Goal: Task Accomplishment & Management: Complete application form

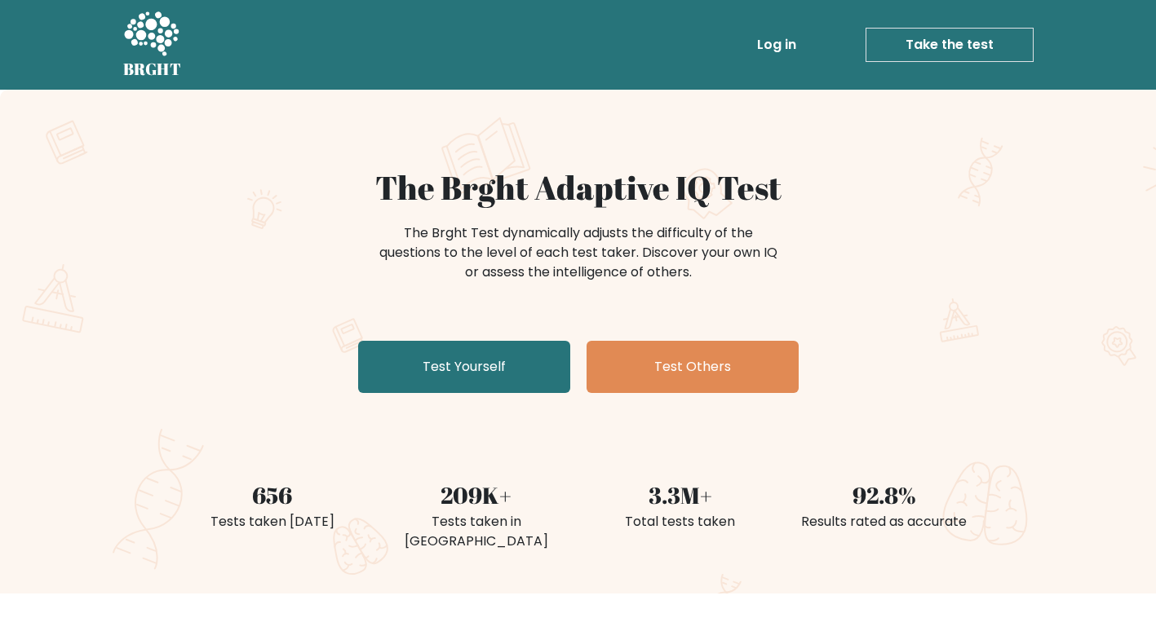
click at [982, 47] on link "Take the test" at bounding box center [950, 45] width 168 height 34
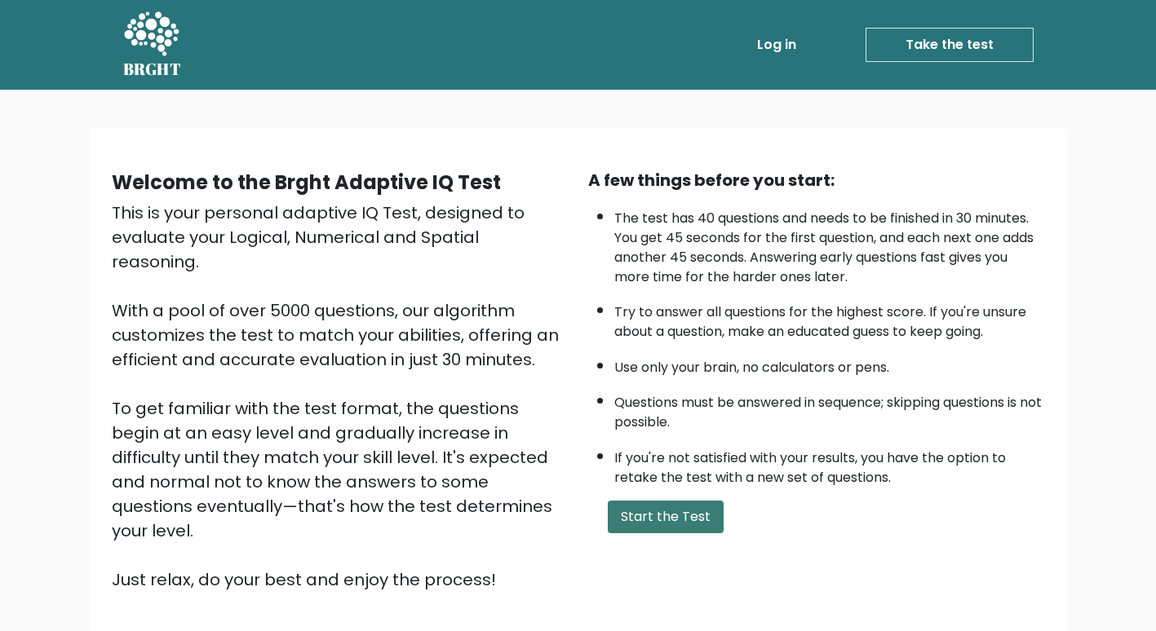
click at [653, 520] on button "Start the Test" at bounding box center [666, 517] width 116 height 33
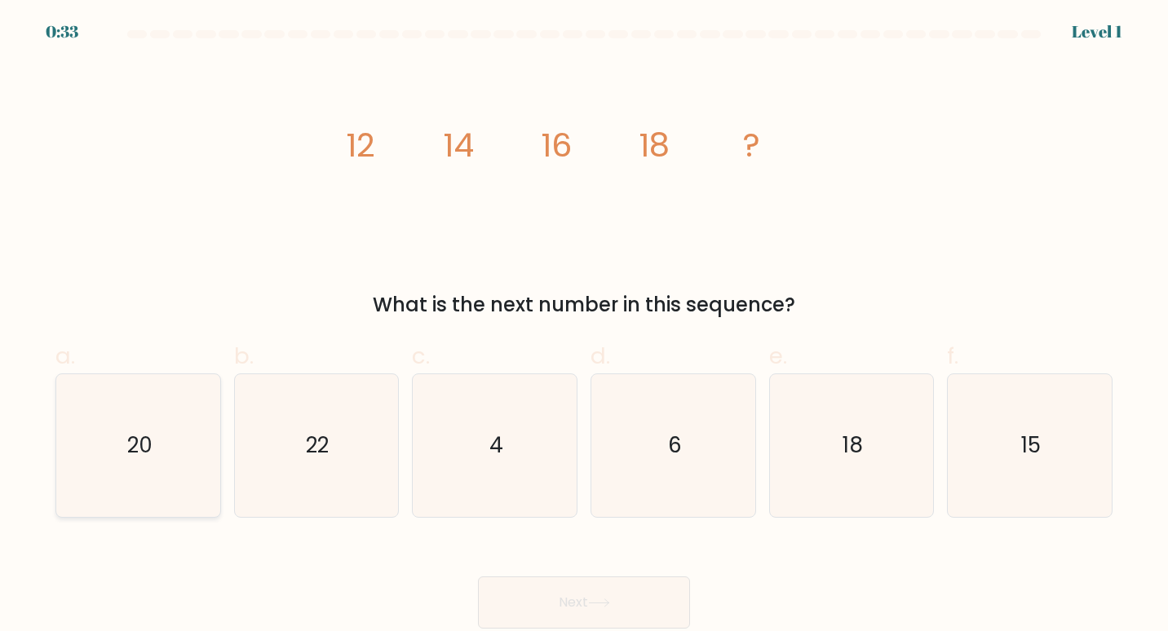
click at [155, 439] on icon "20" at bounding box center [139, 446] width 144 height 144
click at [584, 326] on input "a. 20" at bounding box center [584, 321] width 1 height 11
radio input "true"
click at [551, 614] on button "Next" at bounding box center [584, 603] width 212 height 52
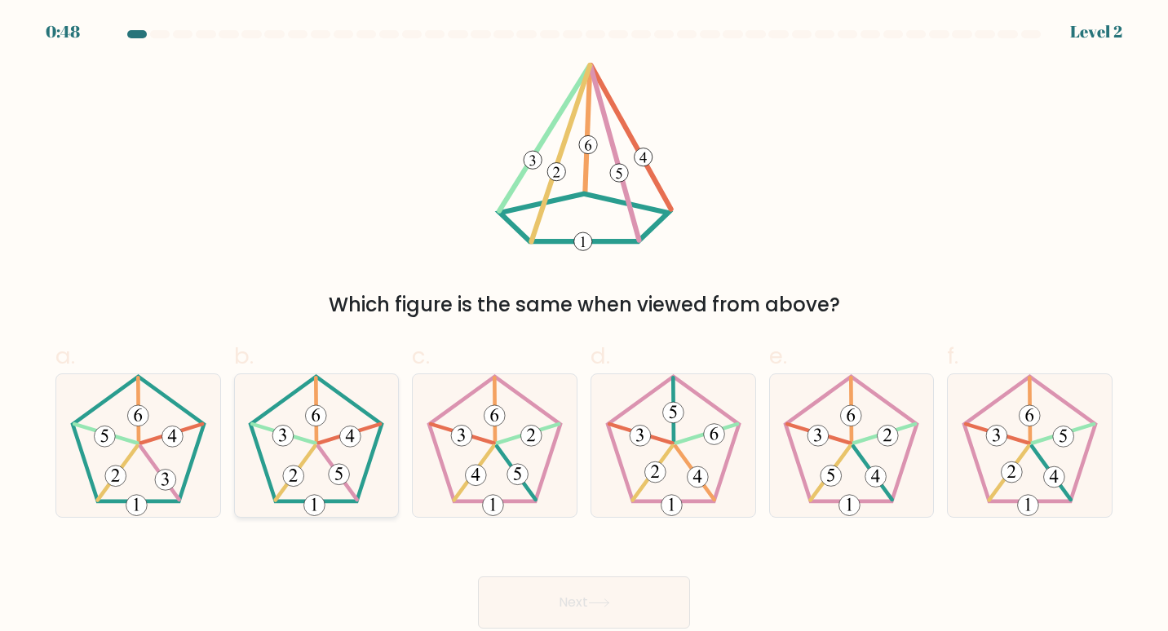
click at [312, 417] on icon at bounding box center [316, 415] width 8 height 13
click at [584, 326] on input "b." at bounding box center [584, 321] width 1 height 11
radio input "true"
click at [547, 598] on button "Next" at bounding box center [584, 603] width 212 height 52
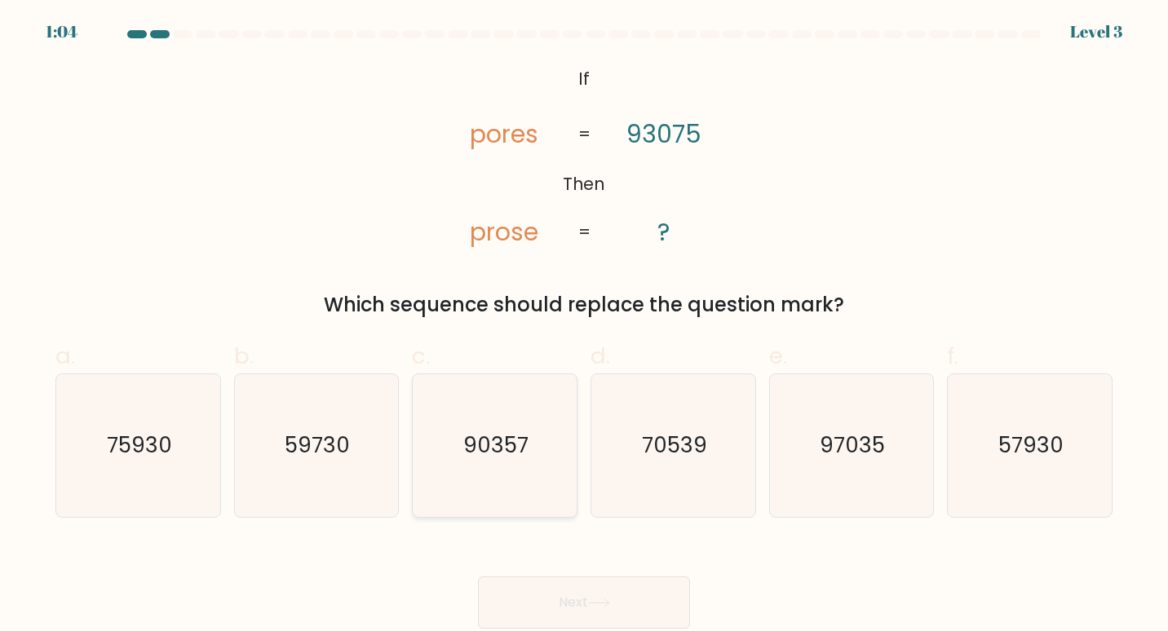
click at [516, 424] on icon "90357" at bounding box center [495, 446] width 144 height 144
click at [584, 326] on input "c. 90357" at bounding box center [584, 321] width 1 height 11
radio input "true"
click at [607, 595] on button "Next" at bounding box center [584, 603] width 212 height 52
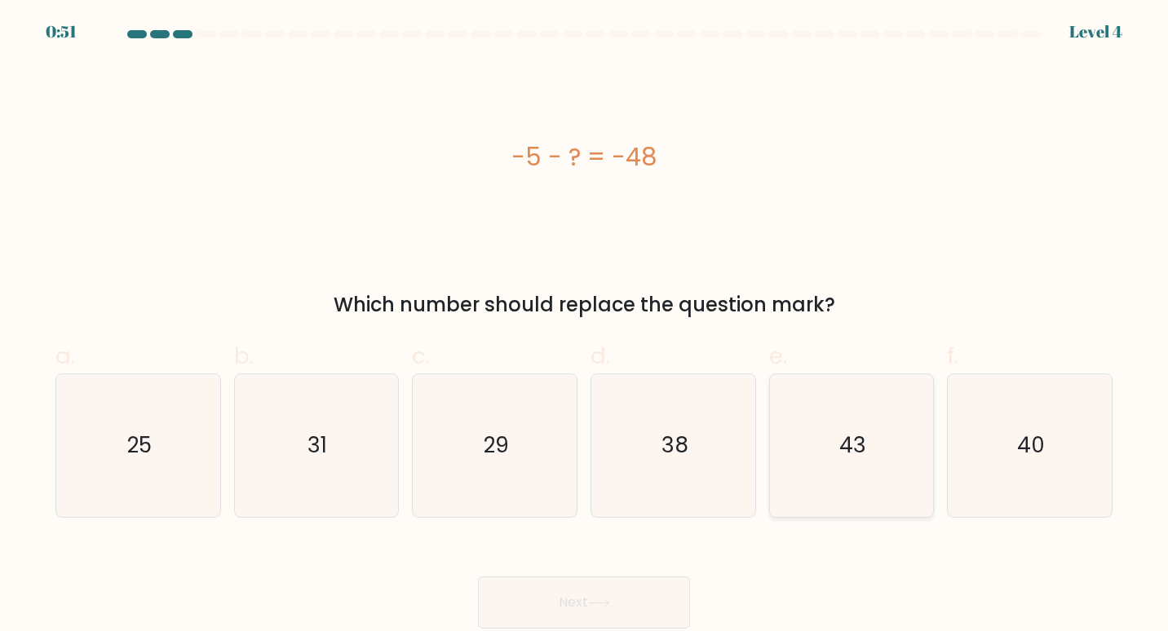
click at [879, 448] on icon "43" at bounding box center [852, 446] width 144 height 144
click at [585, 326] on input "e. 43" at bounding box center [584, 321] width 1 height 11
radio input "true"
click at [596, 605] on icon at bounding box center [599, 603] width 22 height 9
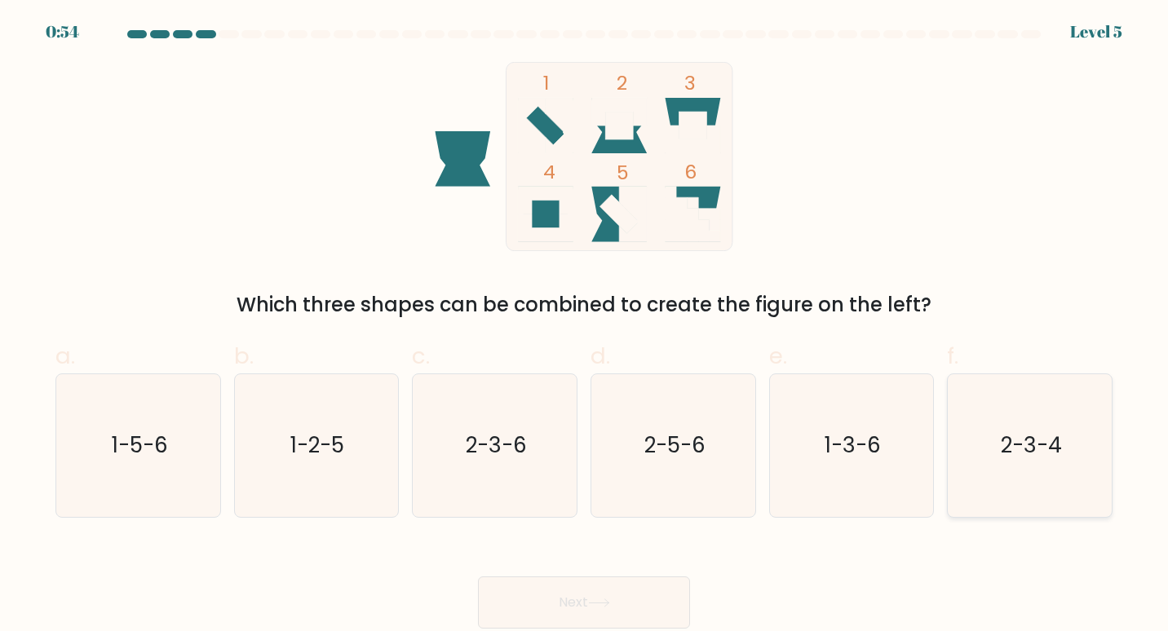
click at [1002, 450] on text "2-3-4" at bounding box center [1031, 445] width 61 height 30
click at [585, 326] on input "f. 2-3-4" at bounding box center [584, 321] width 1 height 11
radio input "true"
click at [589, 600] on button "Next" at bounding box center [584, 603] width 212 height 52
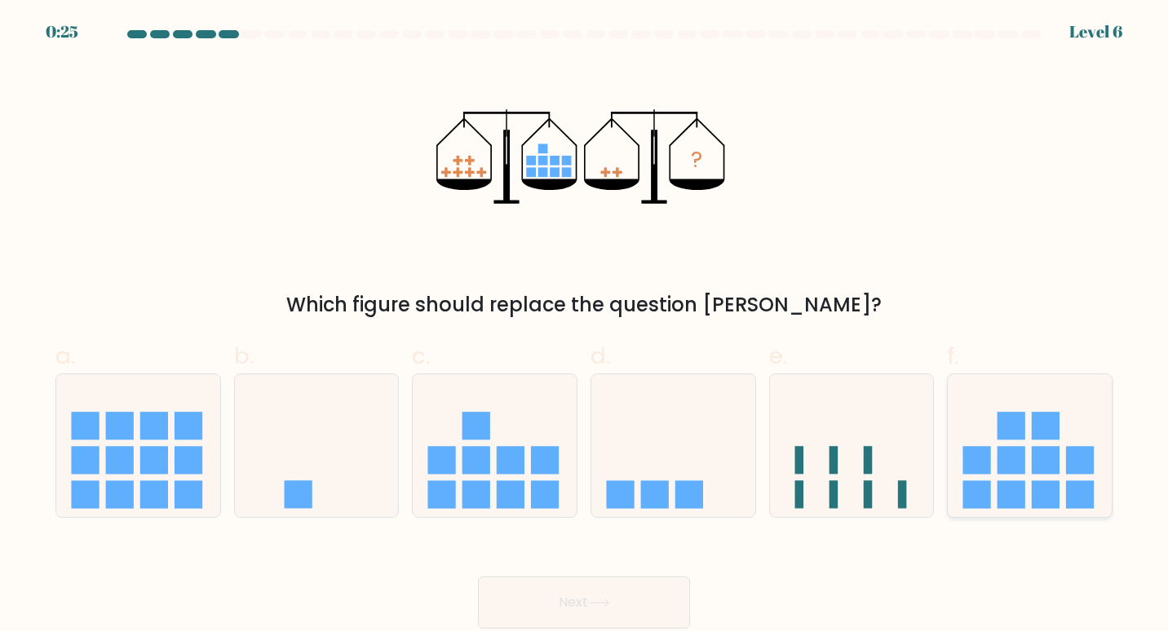
click at [1003, 477] on icon at bounding box center [1030, 445] width 164 height 135
click at [585, 326] on input "f." at bounding box center [584, 321] width 1 height 11
radio input "true"
click at [575, 605] on button "Next" at bounding box center [584, 603] width 212 height 52
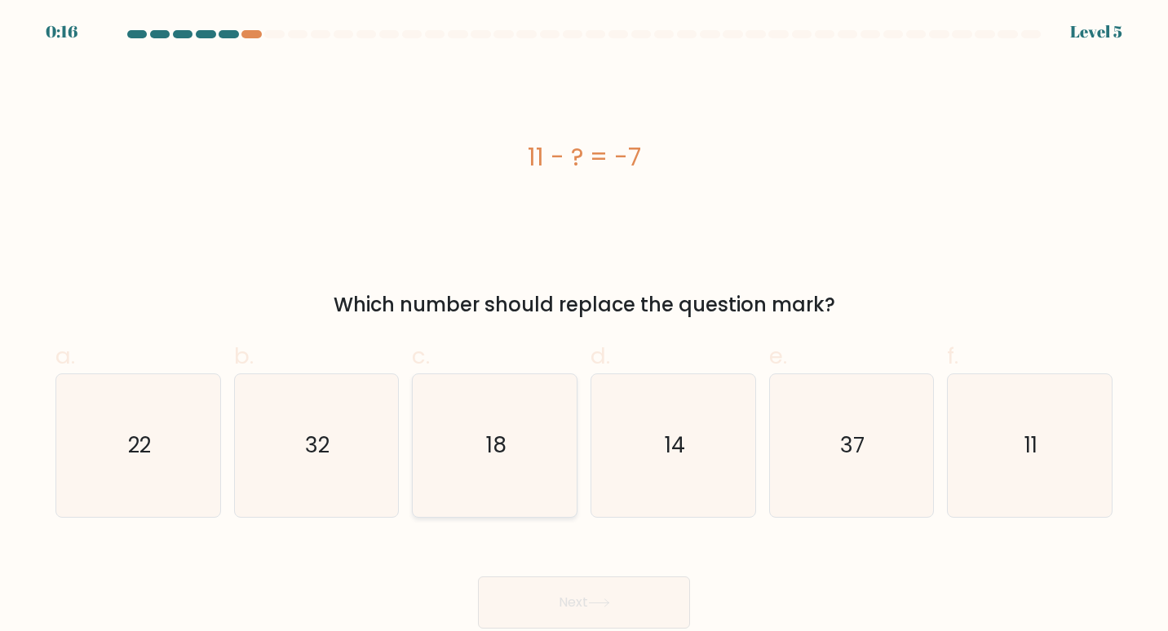
click at [501, 451] on text "18" at bounding box center [496, 445] width 20 height 30
click at [584, 326] on input "c. 18" at bounding box center [584, 321] width 1 height 11
radio input "true"
click at [605, 607] on icon at bounding box center [599, 603] width 22 height 9
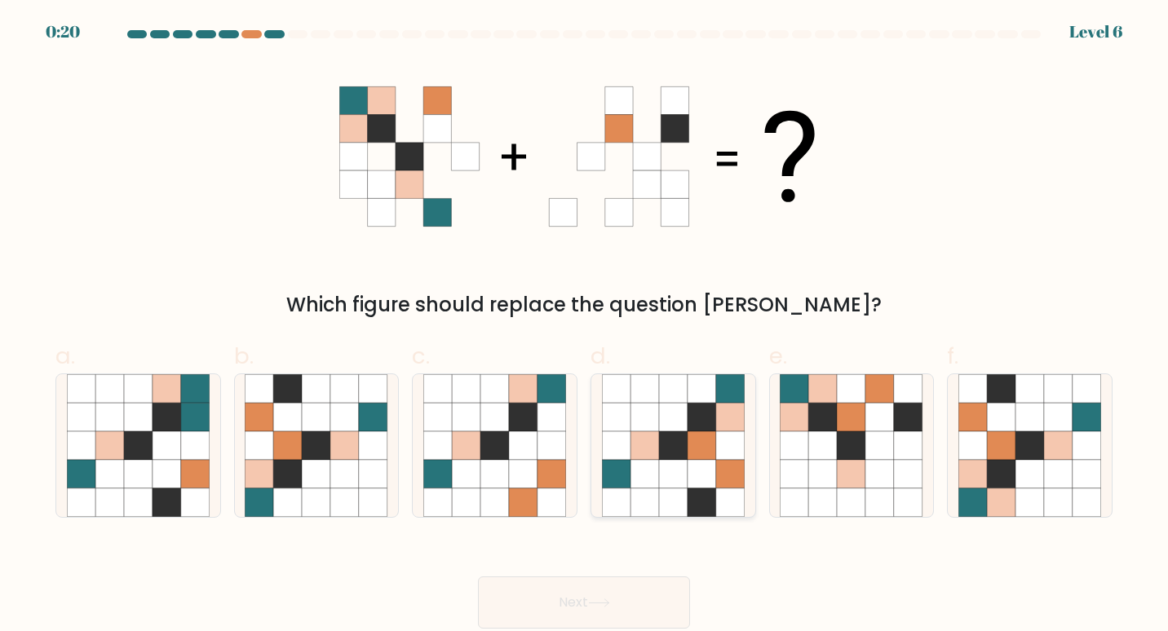
click at [711, 439] on icon at bounding box center [702, 446] width 29 height 29
click at [585, 326] on input "d." at bounding box center [584, 321] width 1 height 11
radio input "true"
click at [613, 622] on button "Next" at bounding box center [584, 603] width 212 height 52
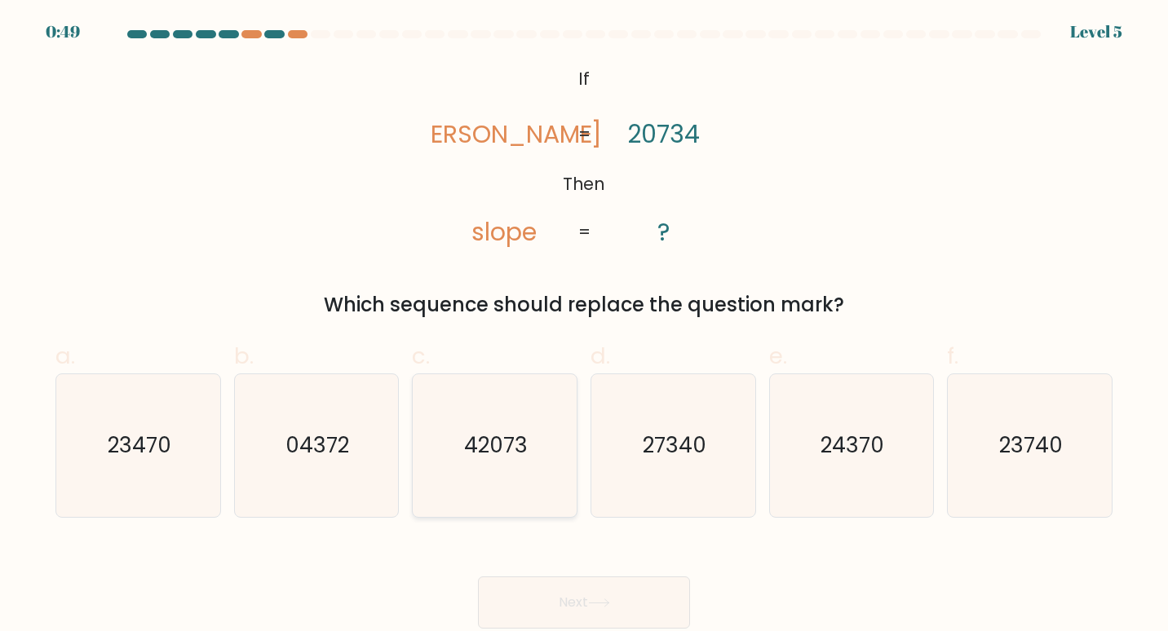
click at [529, 436] on icon "42073" at bounding box center [495, 446] width 144 height 144
click at [584, 326] on input "c. 42073" at bounding box center [584, 321] width 1 height 11
radio input "true"
click at [604, 599] on icon at bounding box center [599, 603] width 22 height 9
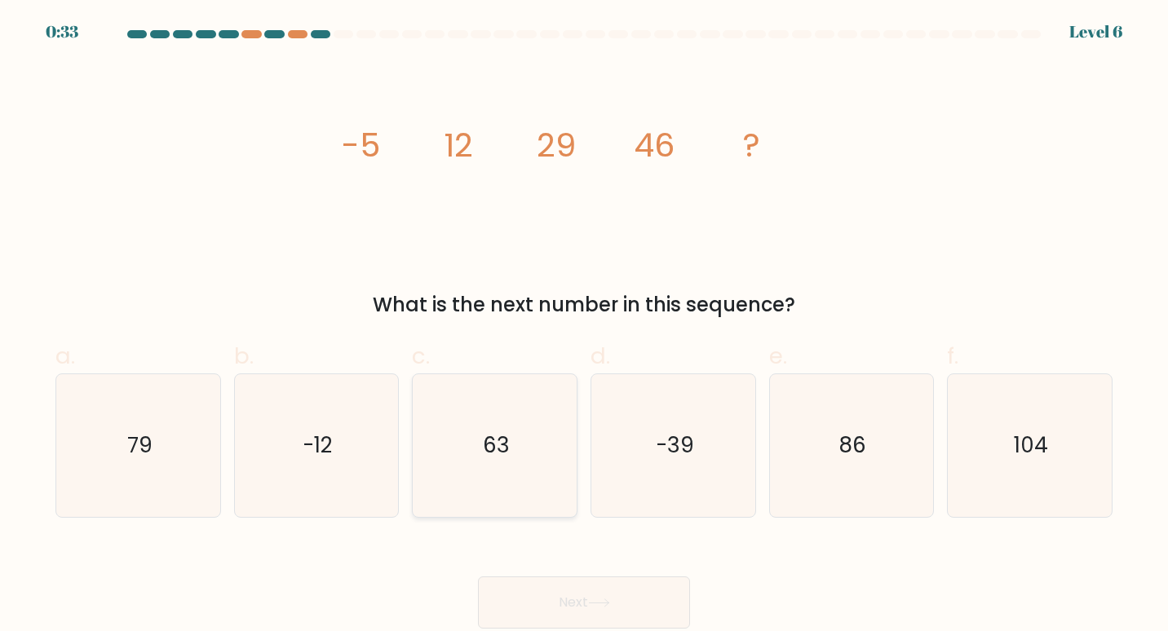
click at [522, 440] on icon "63" at bounding box center [495, 446] width 144 height 144
click at [584, 326] on input "c. 63" at bounding box center [584, 321] width 1 height 11
radio input "true"
click at [618, 602] on button "Next" at bounding box center [584, 603] width 212 height 52
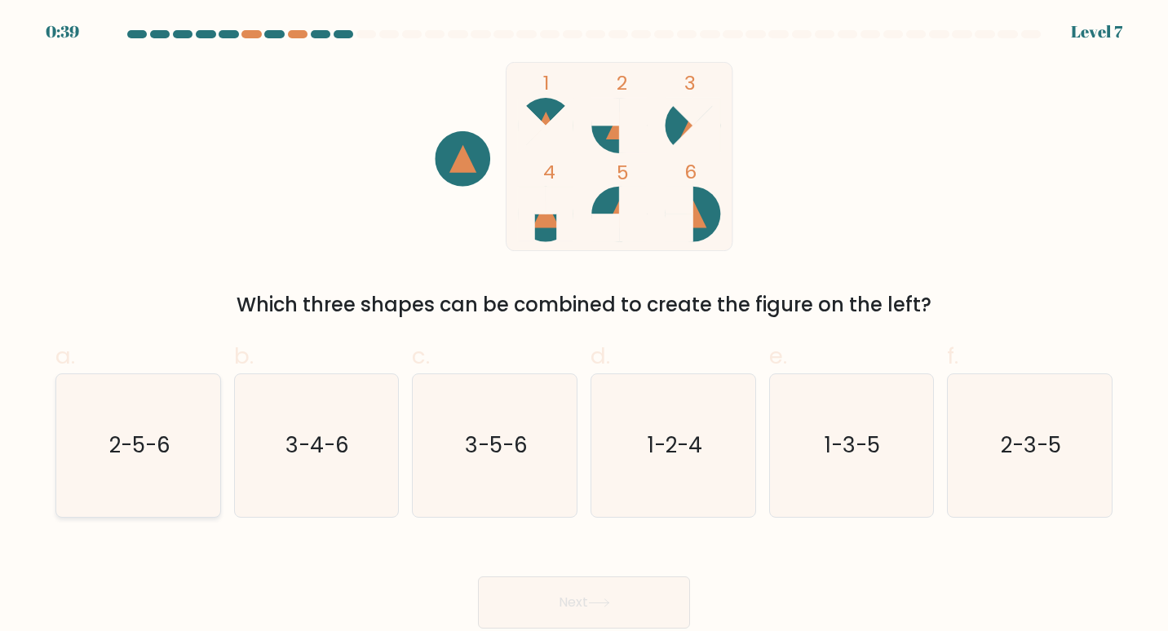
drag, startPoint x: 68, startPoint y: 405, endPoint x: 56, endPoint y: 426, distance: 23.4
click at [56, 426] on div "2-5-6" at bounding box center [138, 446] width 166 height 145
click at [584, 326] on input "a. 2-5-6" at bounding box center [584, 321] width 1 height 11
radio input "true"
click at [623, 608] on button "Next" at bounding box center [584, 603] width 212 height 52
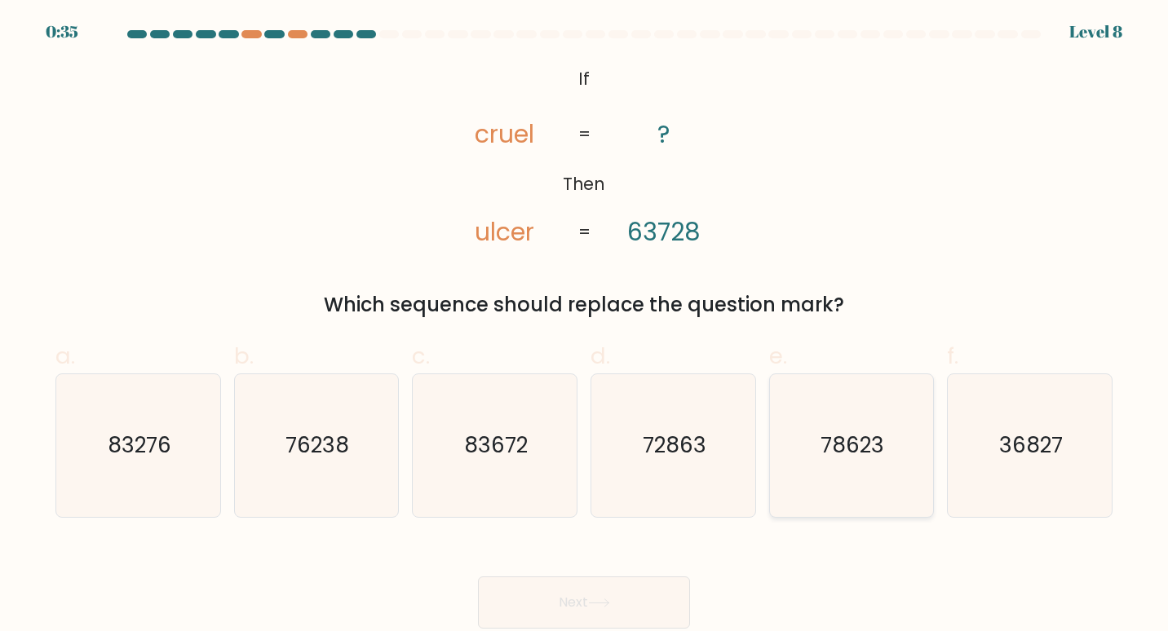
click at [848, 444] on text "78623" at bounding box center [854, 445] width 64 height 30
click at [585, 326] on input "e. 78623" at bounding box center [584, 321] width 1 height 11
radio input "true"
click at [628, 588] on button "Next" at bounding box center [584, 603] width 212 height 52
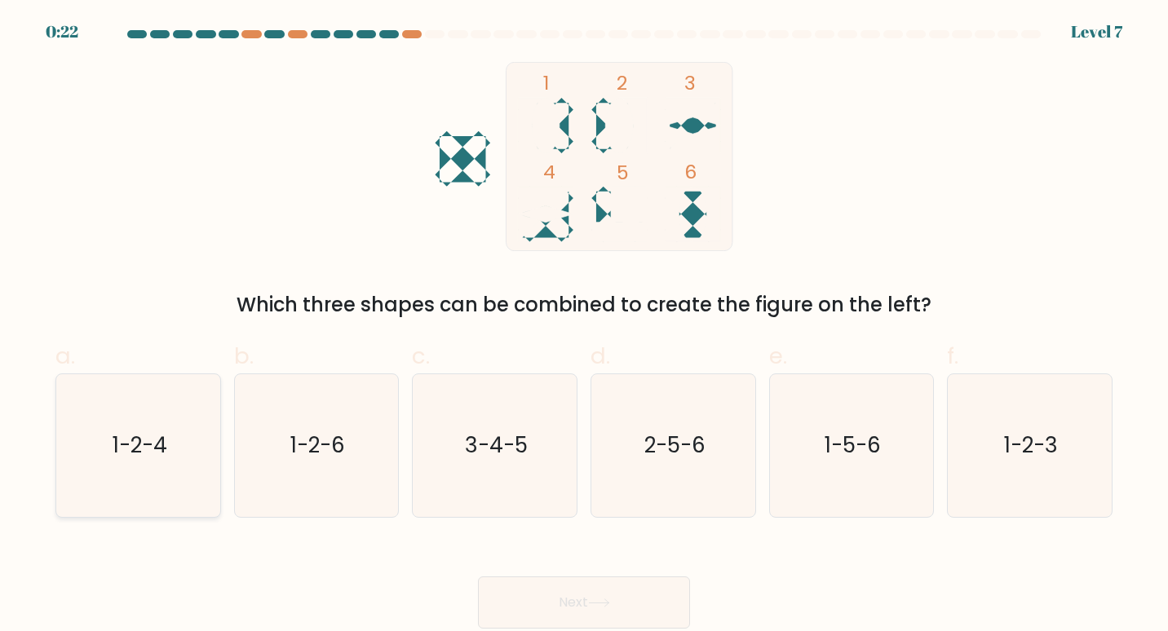
click at [136, 473] on icon "1-2-4" at bounding box center [139, 446] width 144 height 144
click at [584, 326] on input "a. 1-2-4" at bounding box center [584, 321] width 1 height 11
radio input "true"
click at [649, 609] on button "Next" at bounding box center [584, 603] width 212 height 52
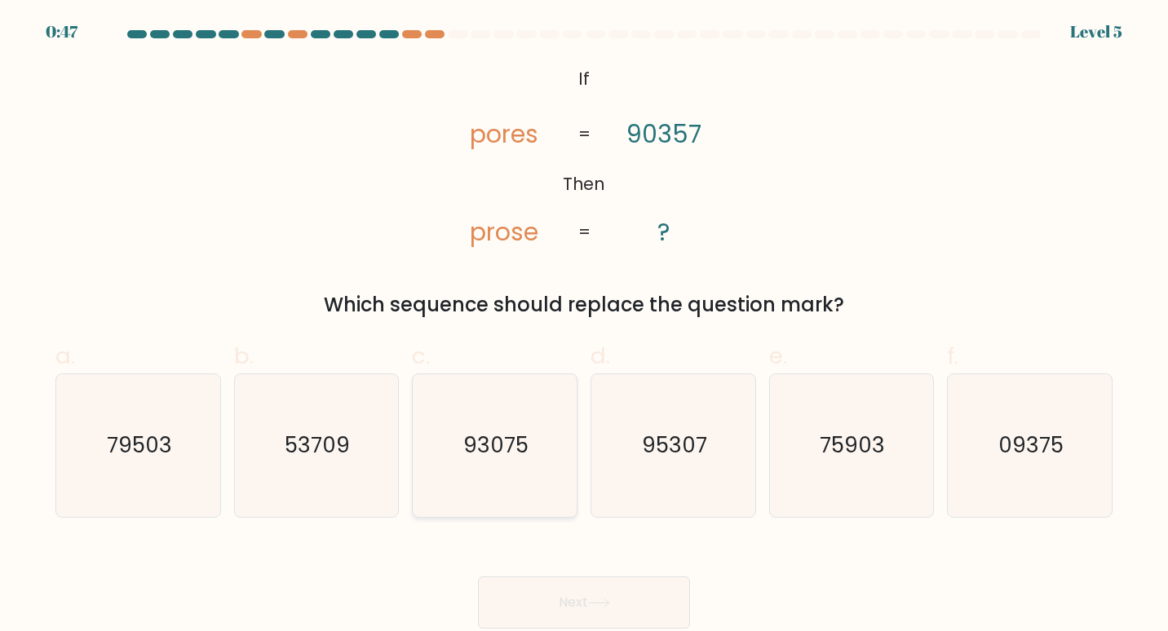
click at [538, 440] on icon "93075" at bounding box center [495, 446] width 144 height 144
click at [584, 326] on input "c. 93075" at bounding box center [584, 321] width 1 height 11
radio input "true"
click at [601, 613] on button "Next" at bounding box center [584, 603] width 212 height 52
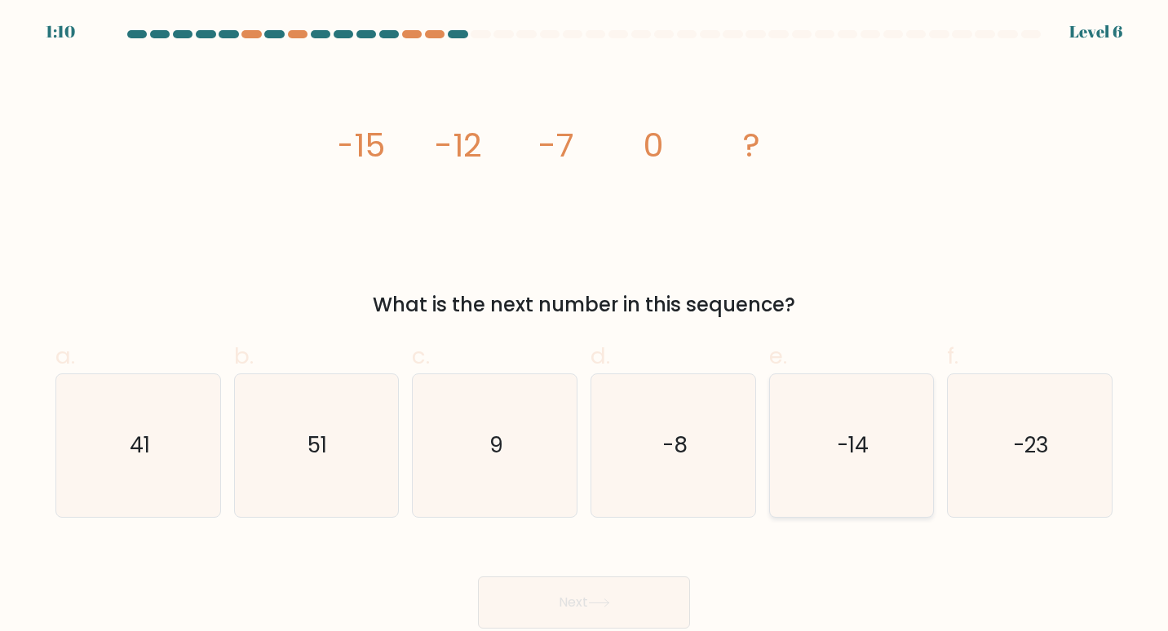
click at [877, 441] on icon "-14" at bounding box center [852, 446] width 144 height 144
click at [585, 326] on input "e. -14" at bounding box center [584, 321] width 1 height 11
radio input "true"
click at [602, 608] on icon at bounding box center [599, 603] width 22 height 9
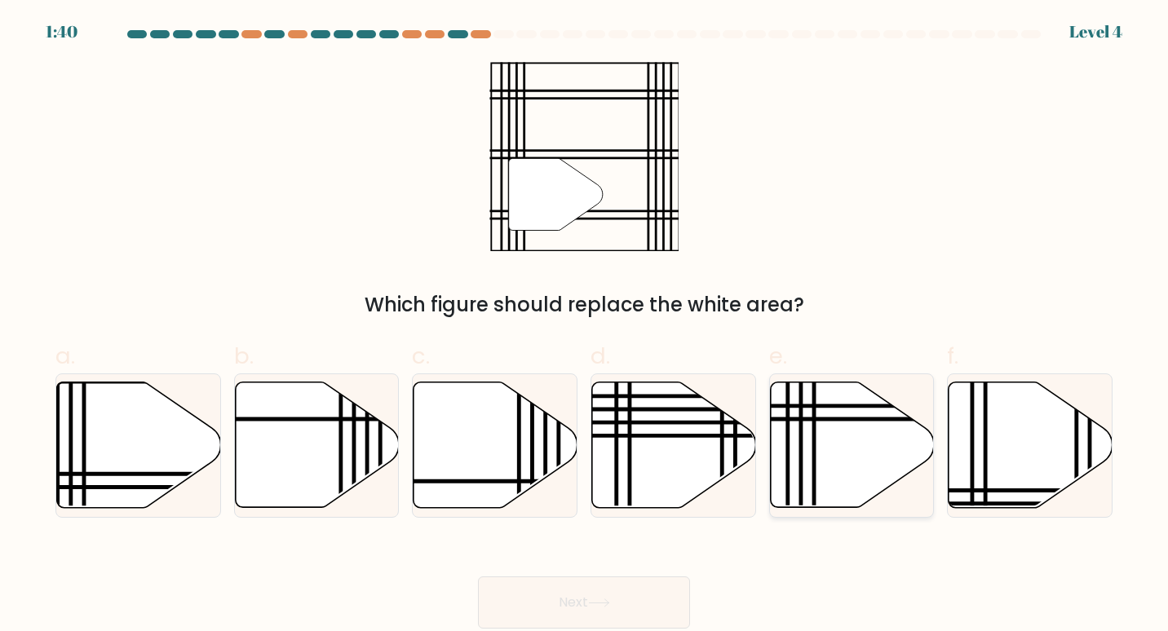
click at [801, 454] on line at bounding box center [801, 513] width 0 height 330
click at [585, 326] on input "e." at bounding box center [584, 321] width 1 height 11
radio input "true"
click at [623, 615] on button "Next" at bounding box center [584, 603] width 212 height 52
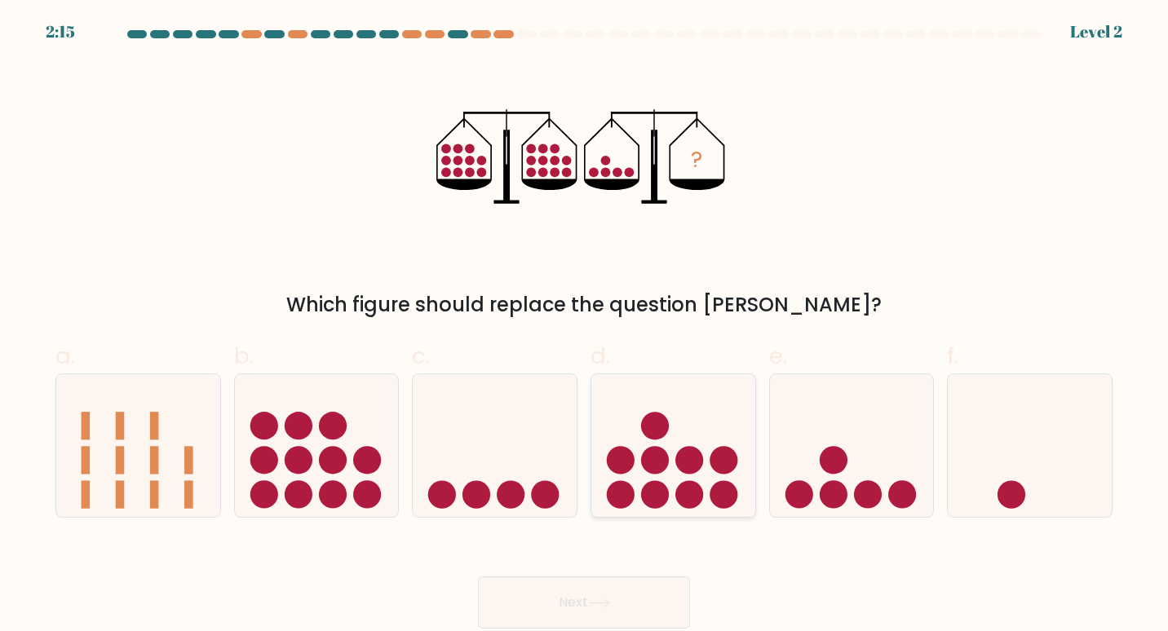
click at [709, 477] on icon at bounding box center [673, 445] width 164 height 135
click at [585, 326] on input "d." at bounding box center [584, 321] width 1 height 11
radio input "true"
click at [848, 462] on icon at bounding box center [852, 445] width 164 height 135
click at [585, 326] on input "e." at bounding box center [584, 321] width 1 height 11
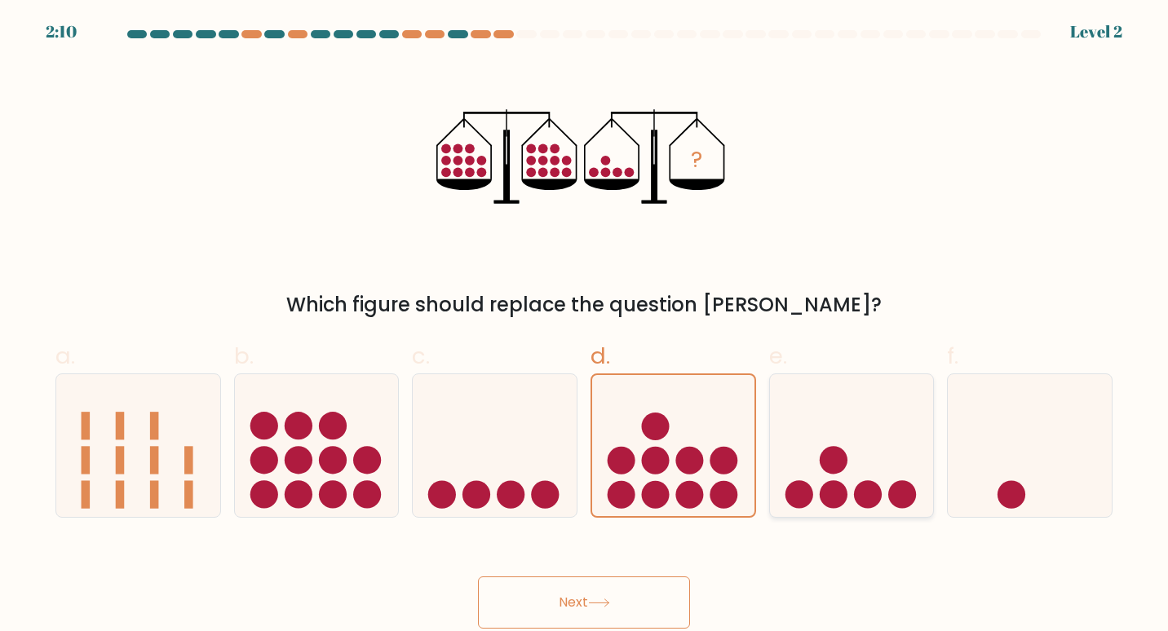
radio input "true"
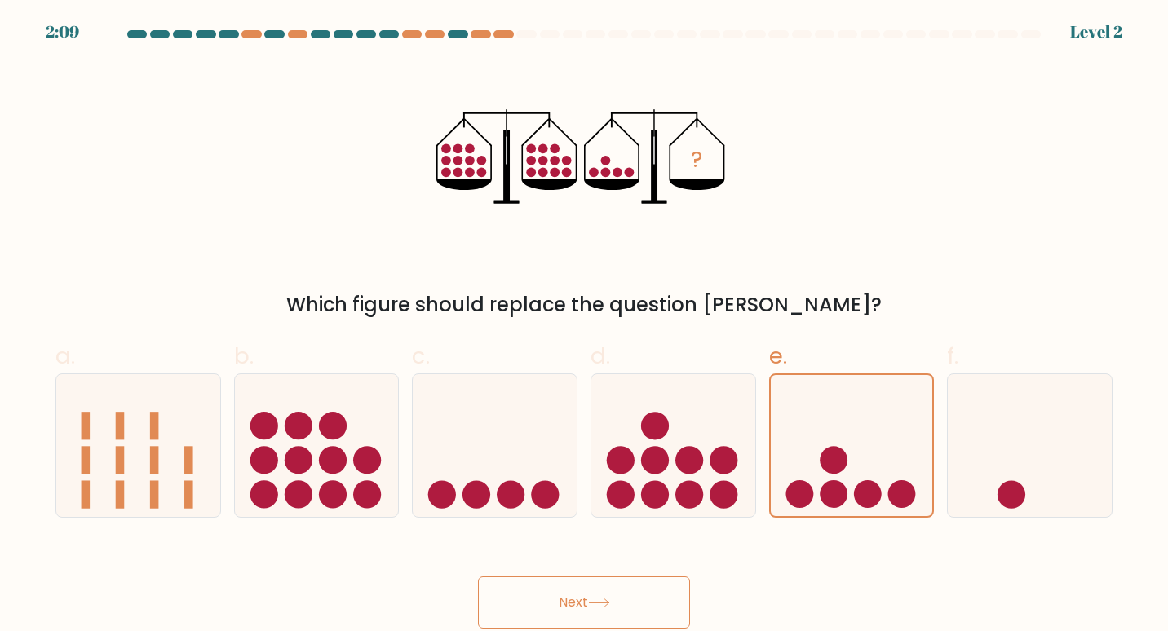
click at [584, 606] on button "Next" at bounding box center [584, 603] width 212 height 52
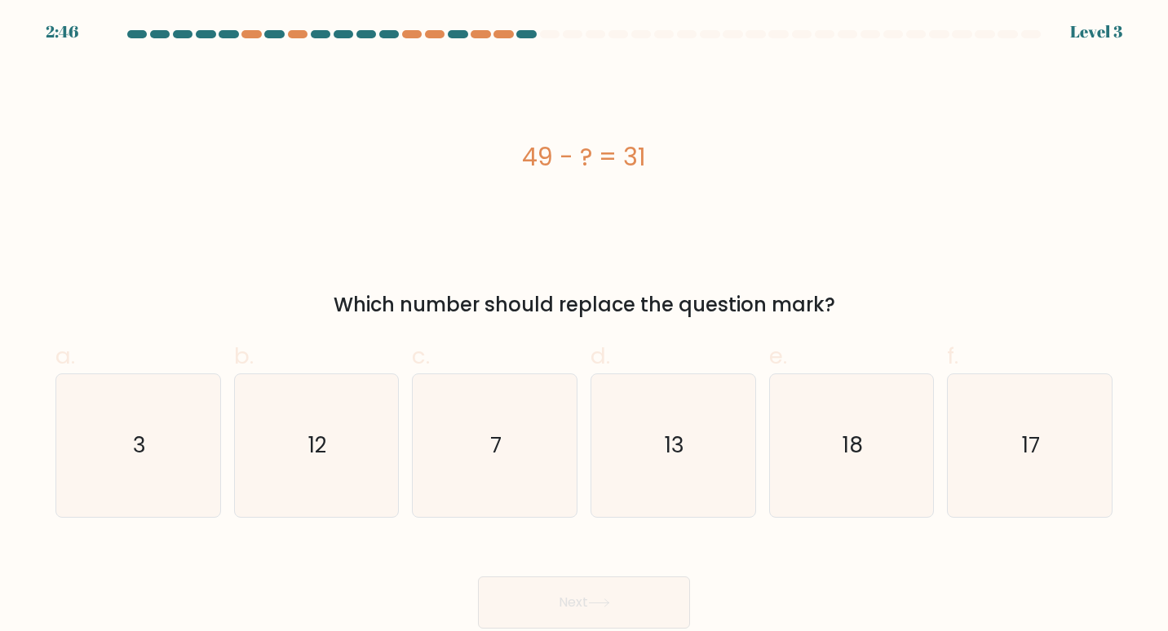
click at [615, 575] on div "Next" at bounding box center [584, 583] width 1077 height 91
click at [844, 452] on text "18" at bounding box center [853, 445] width 20 height 30
click at [585, 326] on input "e. 18" at bounding box center [584, 321] width 1 height 11
radio input "true"
click at [604, 618] on button "Next" at bounding box center [584, 603] width 212 height 52
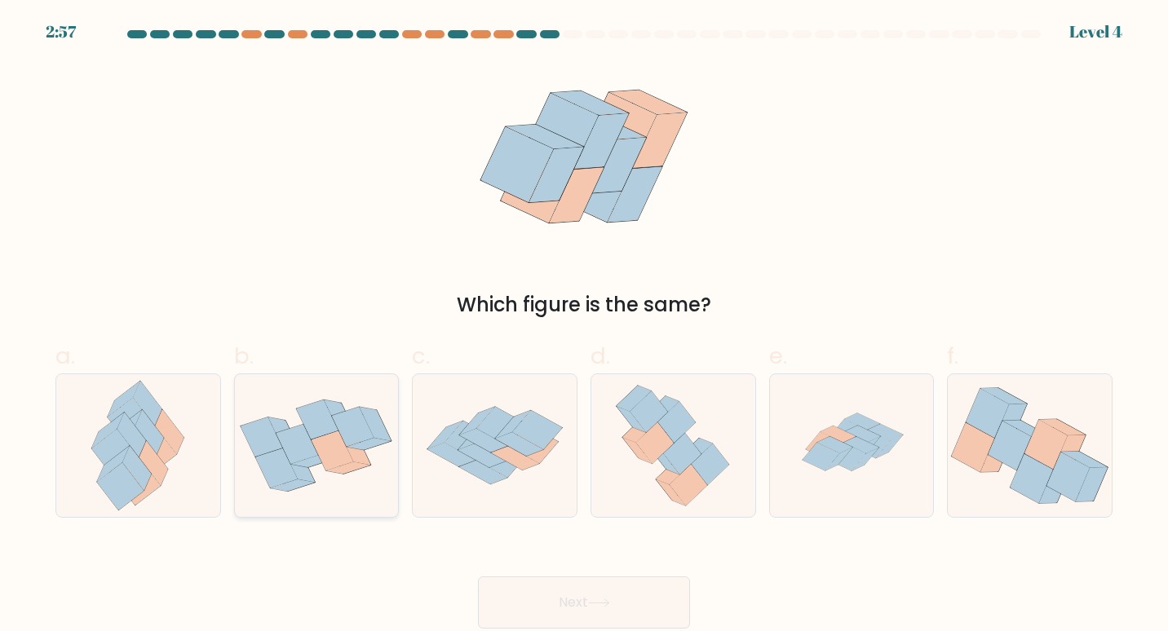
click at [352, 445] on icon at bounding box center [369, 445] width 44 height 12
click at [584, 326] on input "b." at bounding box center [584, 321] width 1 height 11
radio input "true"
click at [540, 591] on button "Next" at bounding box center [584, 603] width 212 height 52
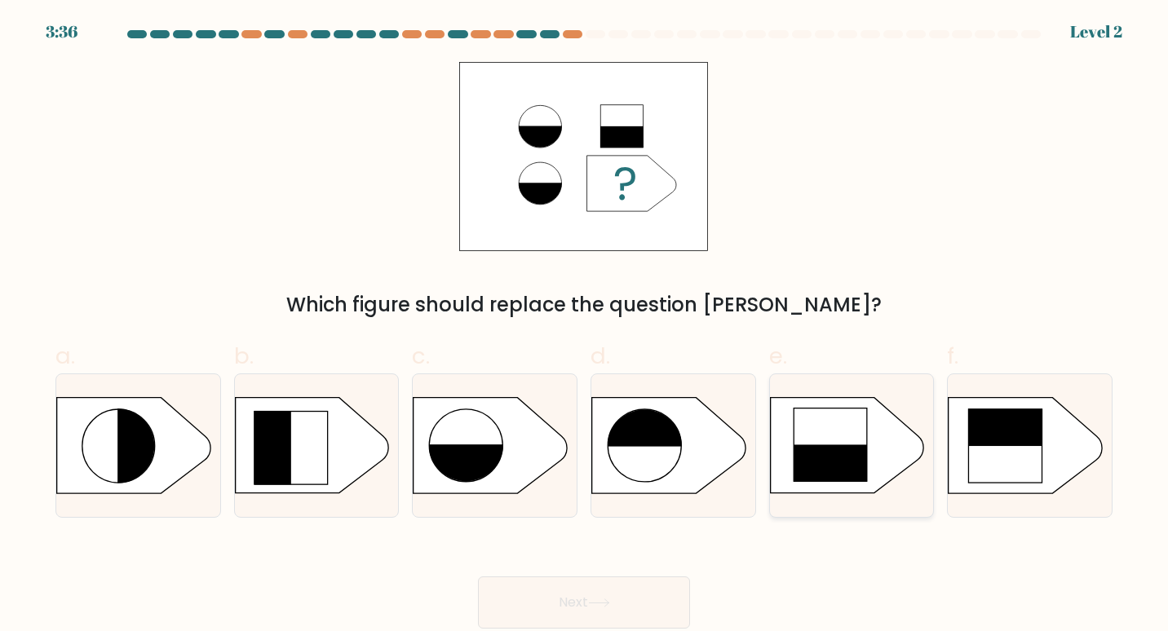
click at [799, 432] on rect at bounding box center [830, 445] width 74 height 74
click at [585, 326] on input "e." at bounding box center [584, 321] width 1 height 11
radio input "true"
click at [602, 602] on icon at bounding box center [599, 603] width 22 height 9
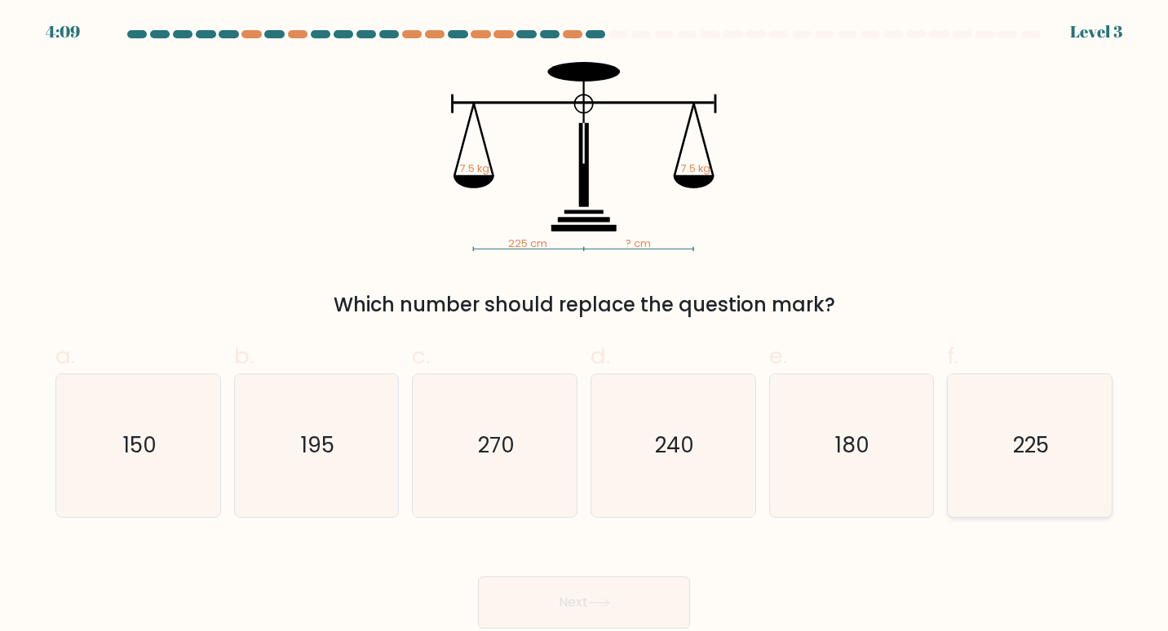
click at [959, 417] on icon "225" at bounding box center [1031, 446] width 144 height 144
click at [585, 326] on input "f. 225" at bounding box center [584, 321] width 1 height 11
radio input "true"
click at [631, 586] on button "Next" at bounding box center [584, 603] width 212 height 52
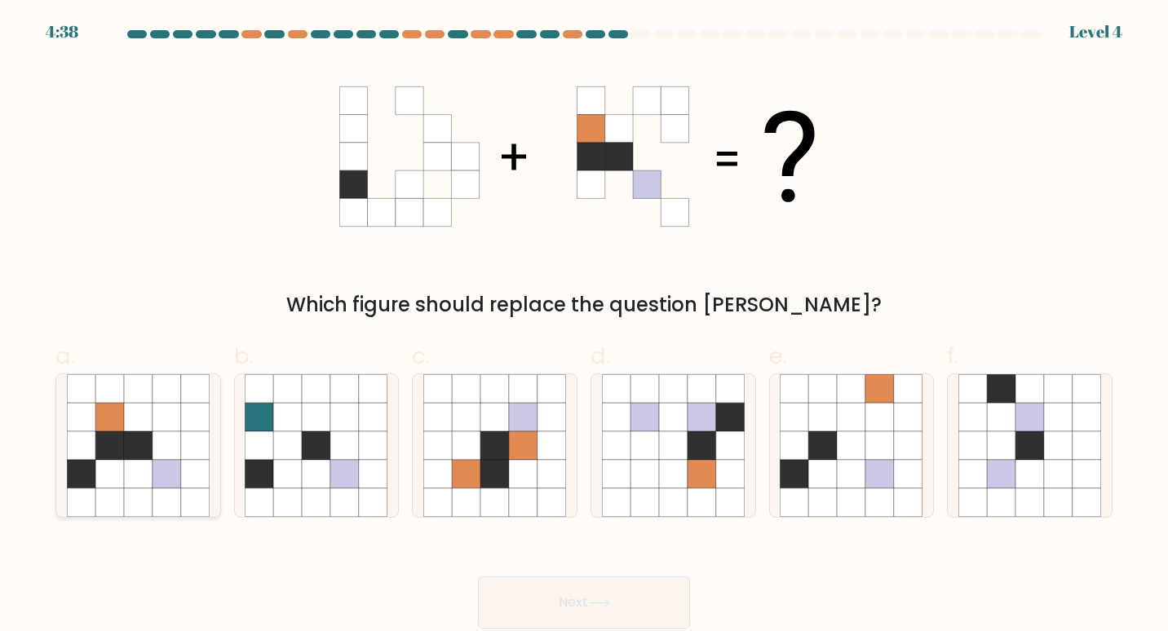
click at [175, 463] on icon at bounding box center [167, 474] width 29 height 29
click at [584, 326] on input "a." at bounding box center [584, 321] width 1 height 11
radio input "true"
click at [550, 611] on button "Next" at bounding box center [584, 603] width 212 height 52
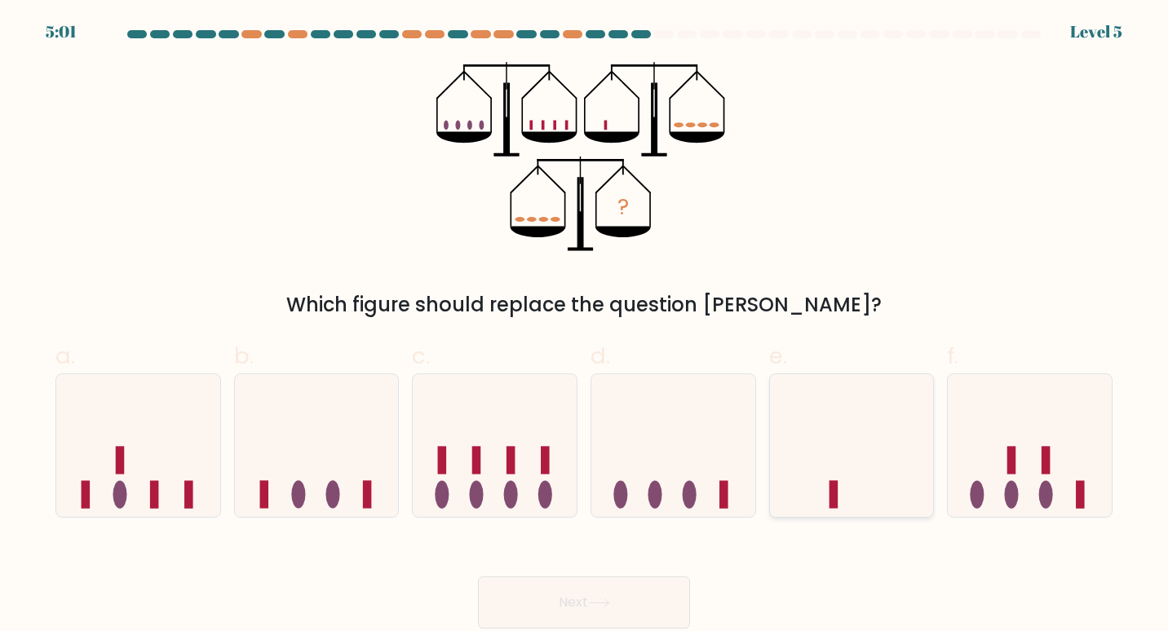
click at [855, 476] on icon at bounding box center [852, 445] width 164 height 135
click at [585, 326] on input "e." at bounding box center [584, 321] width 1 height 11
radio input "true"
click at [648, 596] on button "Next" at bounding box center [584, 603] width 212 height 52
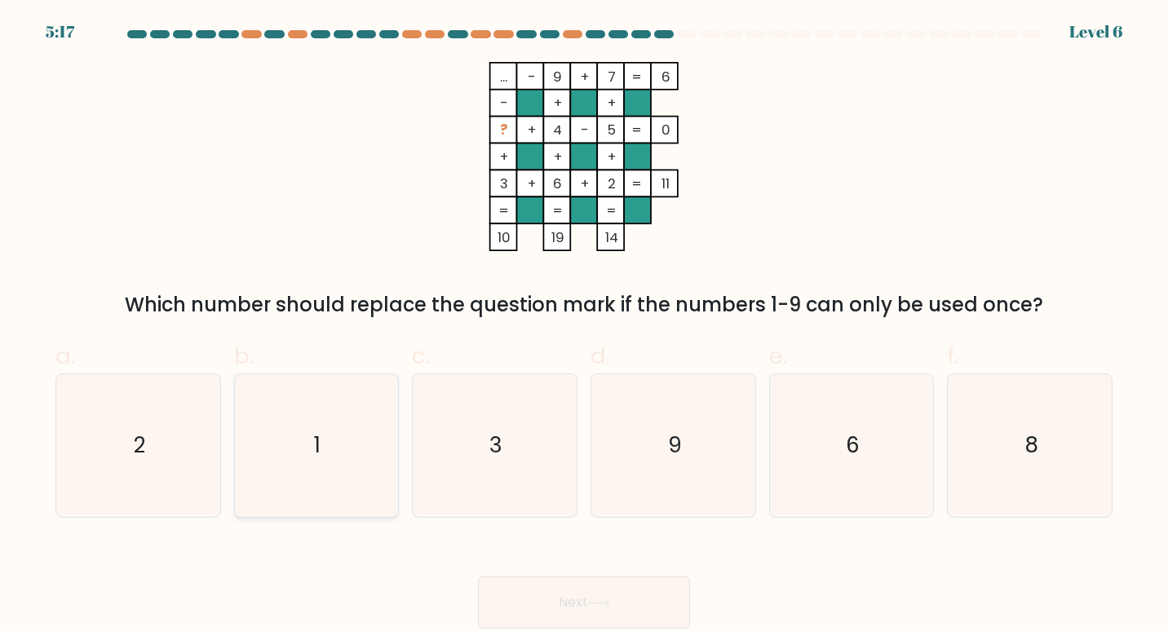
click at [350, 437] on icon "1" at bounding box center [317, 446] width 144 height 144
click at [584, 326] on input "b. 1" at bounding box center [584, 321] width 1 height 11
radio input "true"
click at [591, 597] on button "Next" at bounding box center [584, 603] width 212 height 52
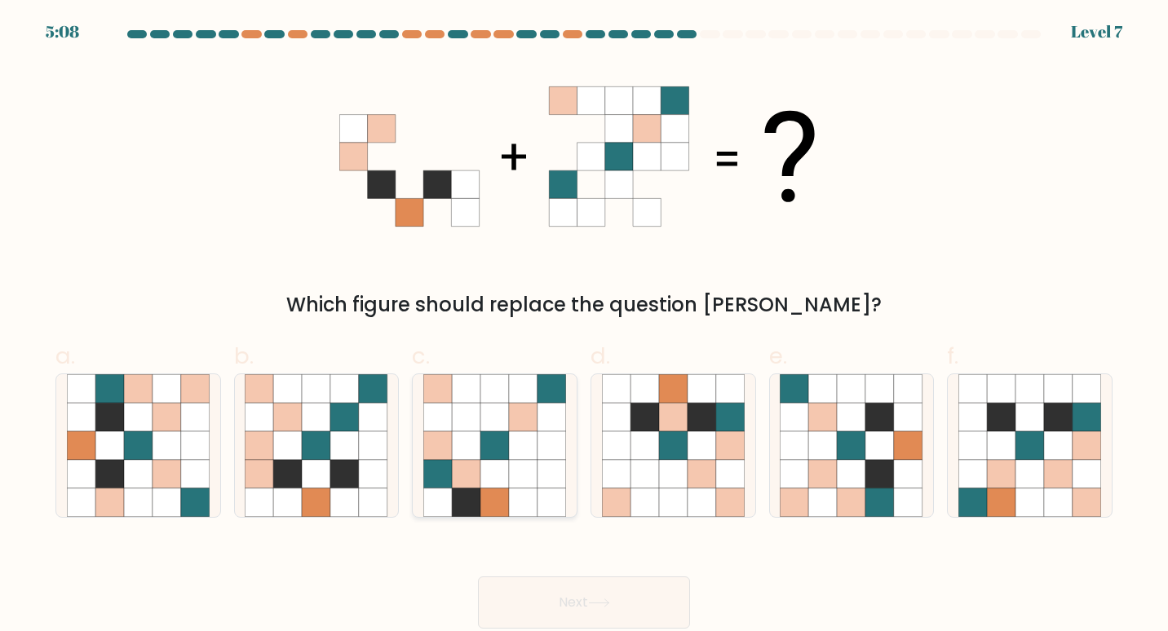
click at [446, 443] on icon at bounding box center [437, 446] width 29 height 29
click at [584, 326] on input "c." at bounding box center [584, 321] width 1 height 11
radio input "true"
click at [582, 597] on button "Next" at bounding box center [584, 603] width 212 height 52
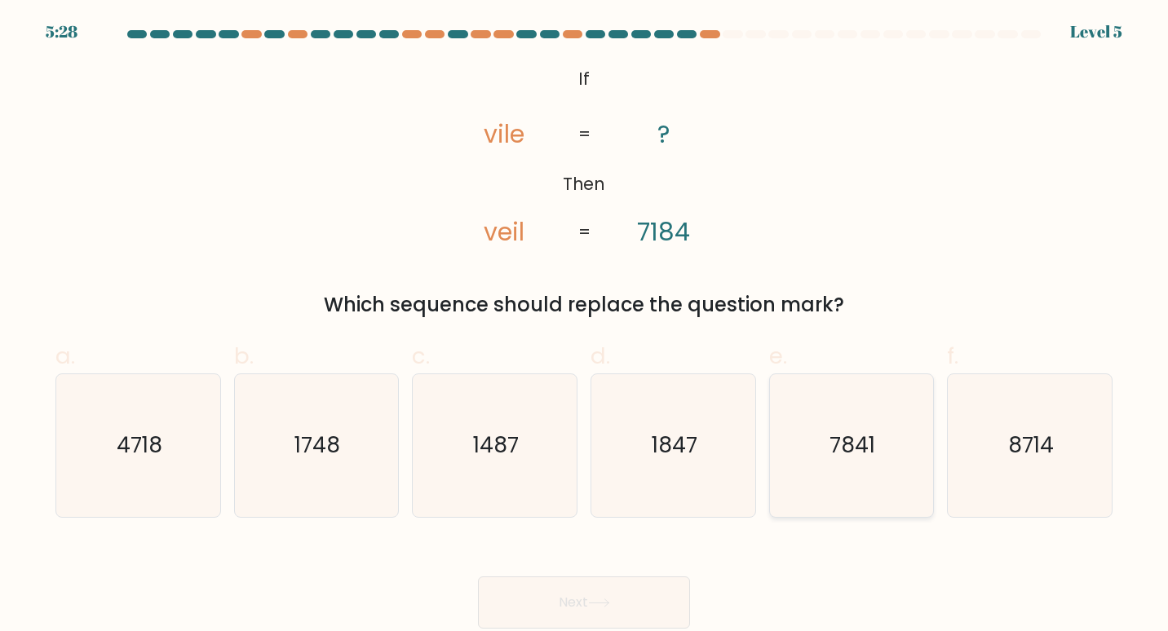
click at [879, 432] on icon "7841" at bounding box center [852, 446] width 144 height 144
click at [585, 326] on input "e. 7841" at bounding box center [584, 321] width 1 height 11
radio input "true"
click at [592, 606] on icon at bounding box center [599, 603] width 22 height 9
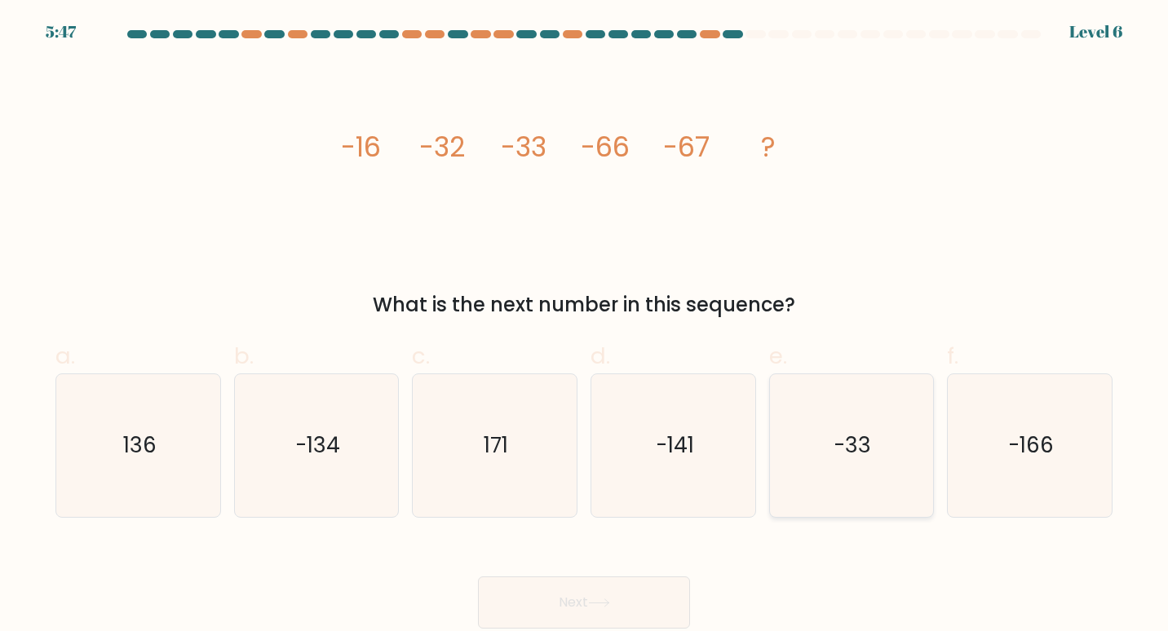
click at [808, 466] on icon "-33" at bounding box center [852, 446] width 144 height 144
click at [585, 326] on input "e. -33" at bounding box center [584, 321] width 1 height 11
radio input "true"
click at [651, 595] on button "Next" at bounding box center [584, 603] width 212 height 52
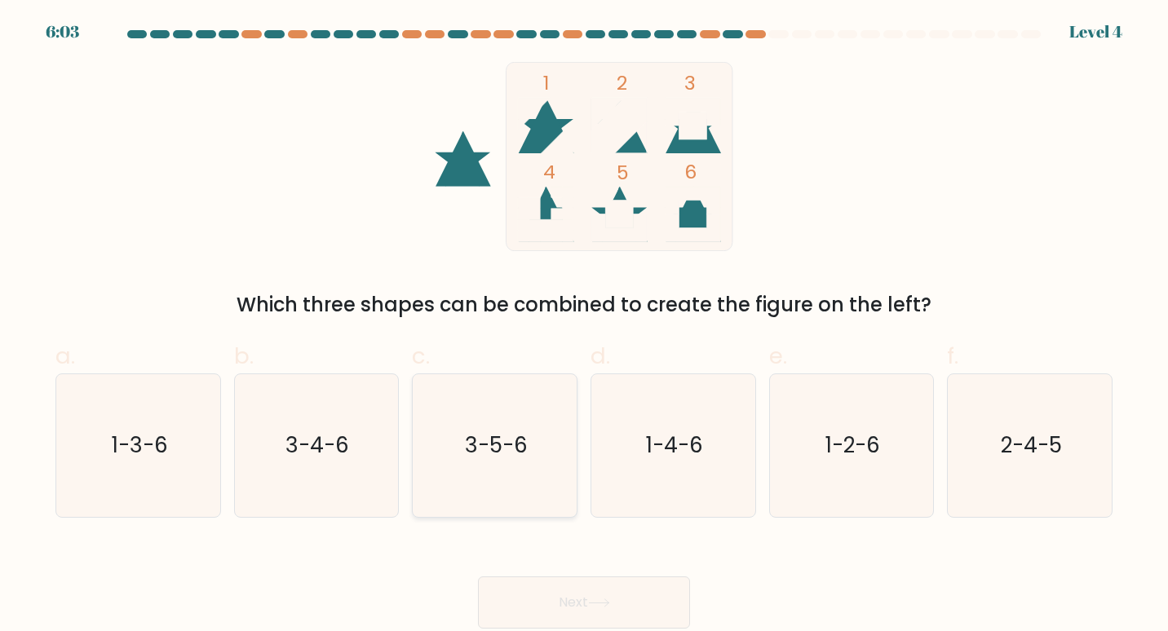
click at [505, 467] on icon "3-5-6" at bounding box center [495, 446] width 144 height 144
click at [584, 326] on input "c. 3-5-6" at bounding box center [584, 321] width 1 height 11
radio input "true"
click at [573, 610] on button "Next" at bounding box center [584, 603] width 212 height 52
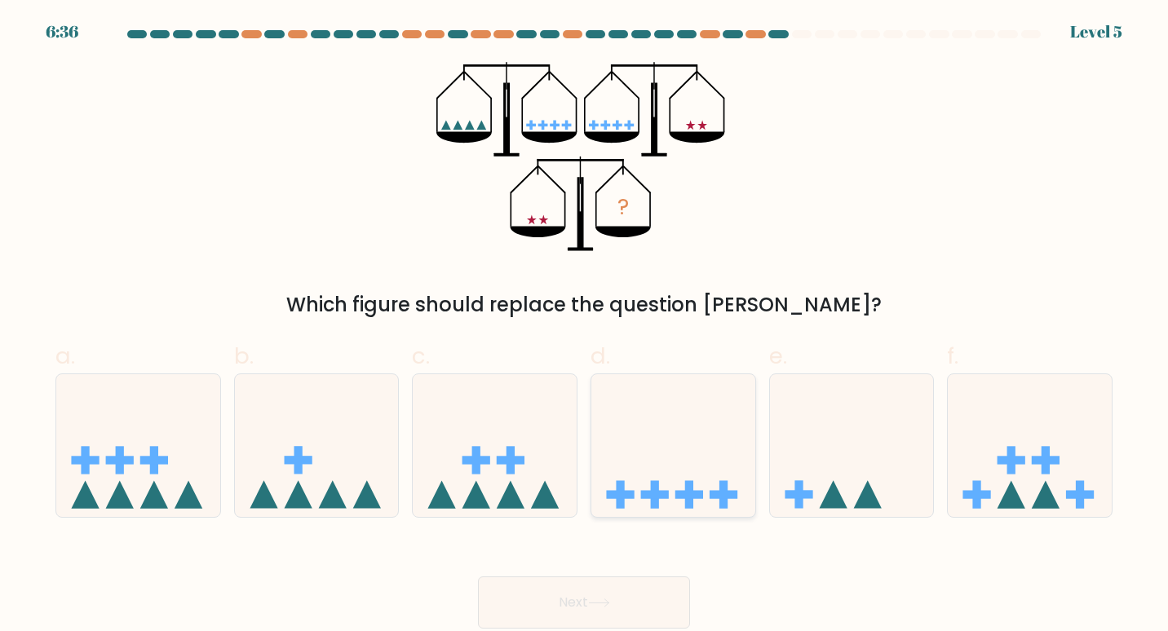
click at [707, 496] on icon at bounding box center [673, 445] width 164 height 135
click at [585, 326] on input "d." at bounding box center [584, 321] width 1 height 11
radio input "true"
click at [595, 597] on button "Next" at bounding box center [584, 603] width 212 height 52
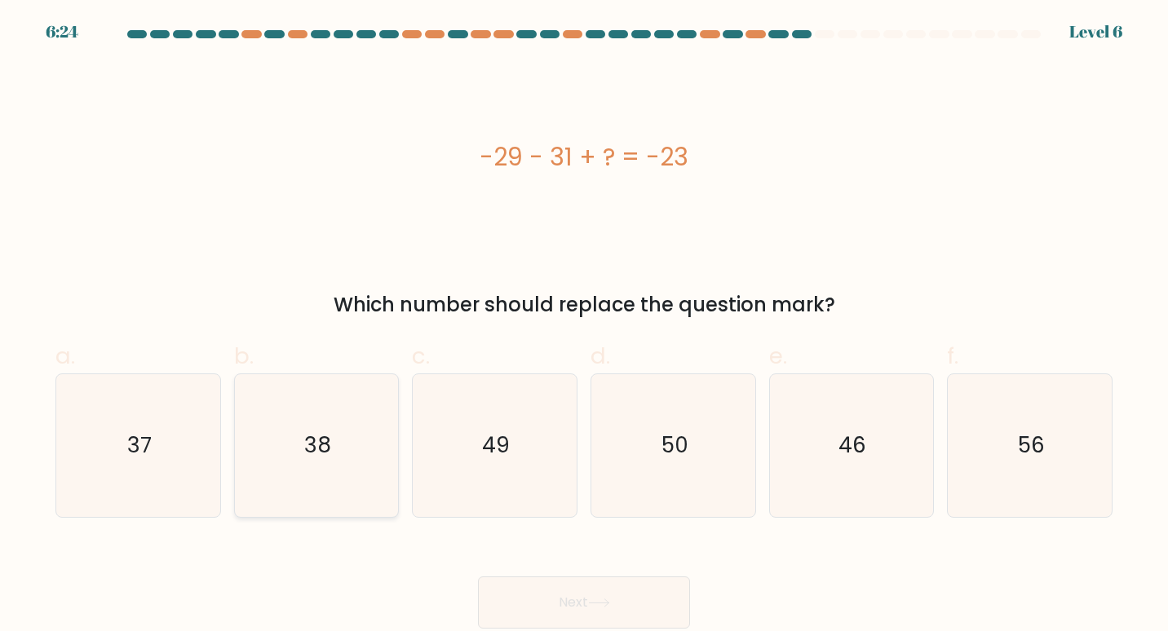
click at [373, 432] on icon "38" at bounding box center [317, 446] width 144 height 144
click at [584, 326] on input "b. 38" at bounding box center [584, 321] width 1 height 11
radio input "true"
click at [585, 609] on button "Next" at bounding box center [584, 603] width 212 height 52
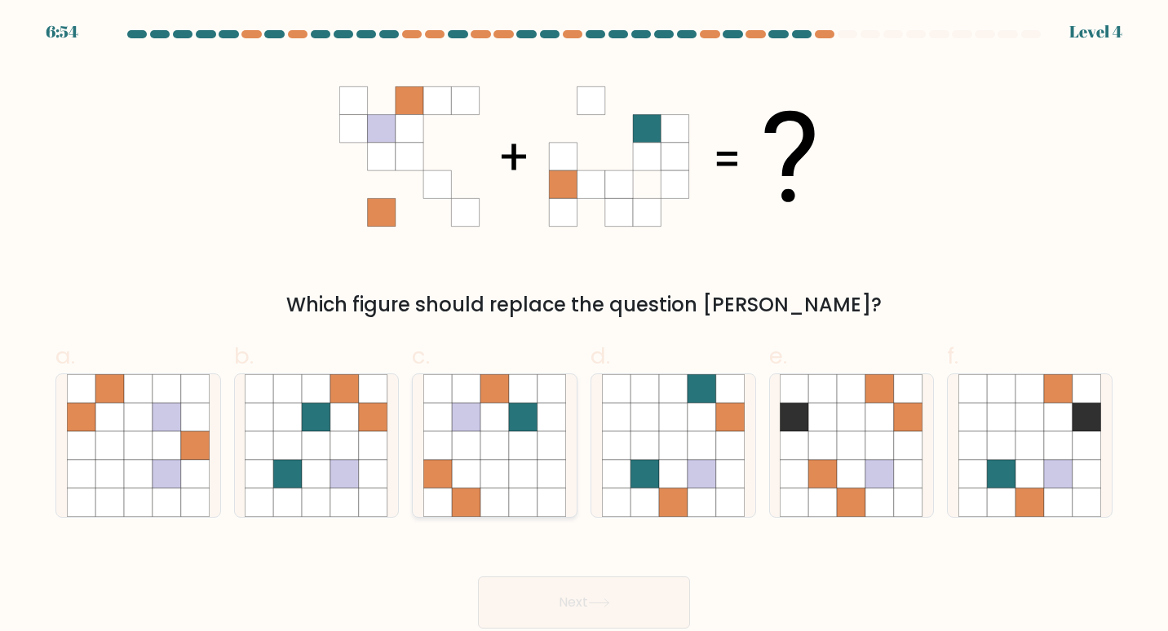
click at [483, 458] on icon at bounding box center [495, 446] width 29 height 29
click at [584, 326] on input "c." at bounding box center [584, 321] width 1 height 11
radio input "true"
click at [576, 618] on button "Next" at bounding box center [584, 603] width 212 height 52
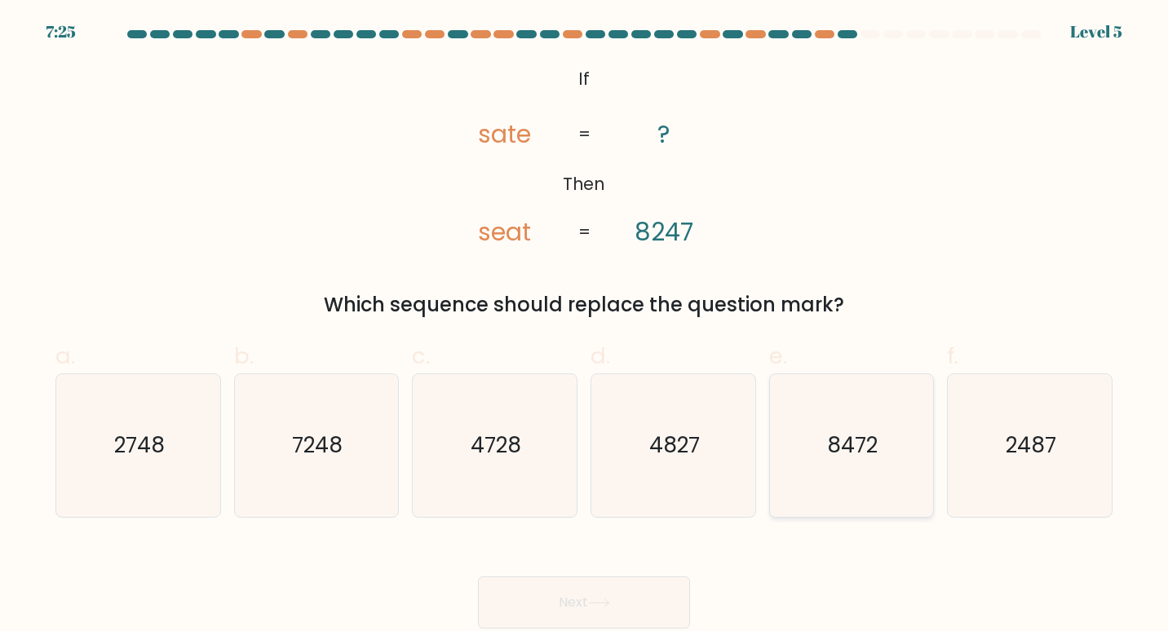
click at [886, 441] on icon "8472" at bounding box center [852, 446] width 144 height 144
click at [585, 326] on input "e. 8472" at bounding box center [584, 321] width 1 height 11
radio input "true"
click at [642, 605] on button "Next" at bounding box center [584, 603] width 212 height 52
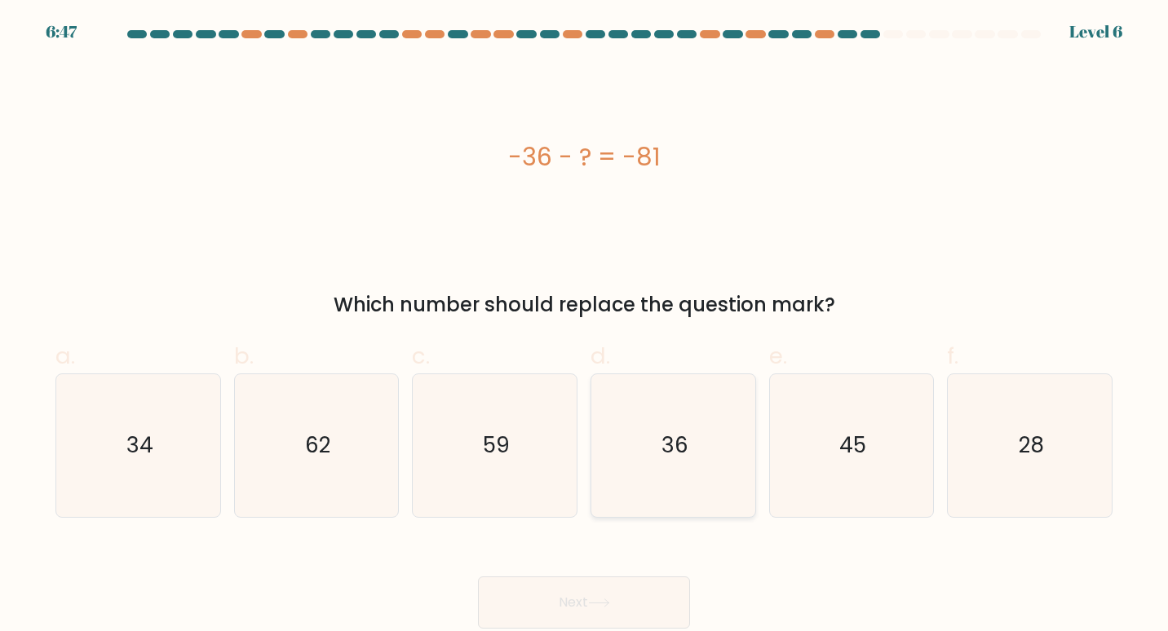
click at [695, 442] on icon "36" at bounding box center [674, 446] width 144 height 144
click at [585, 326] on input "d. 36" at bounding box center [584, 321] width 1 height 11
radio input "true"
click at [619, 596] on button "Next" at bounding box center [584, 603] width 212 height 52
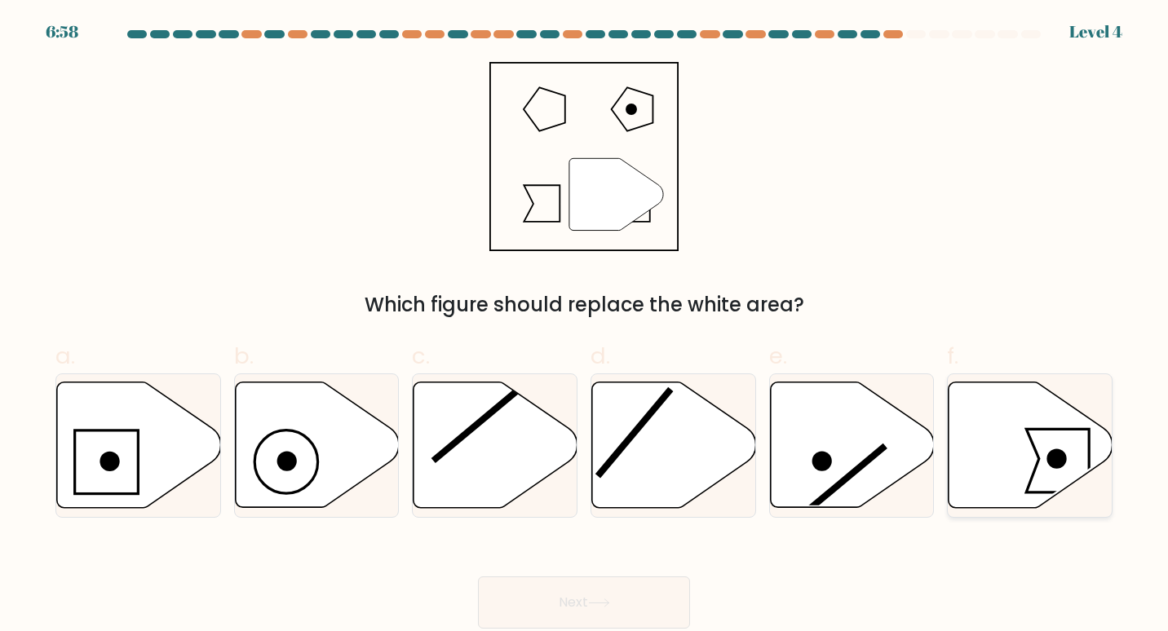
click at [962, 441] on icon at bounding box center [1031, 446] width 164 height 126
click at [585, 326] on input "f." at bounding box center [584, 321] width 1 height 11
radio input "true"
click at [595, 603] on icon at bounding box center [599, 603] width 22 height 9
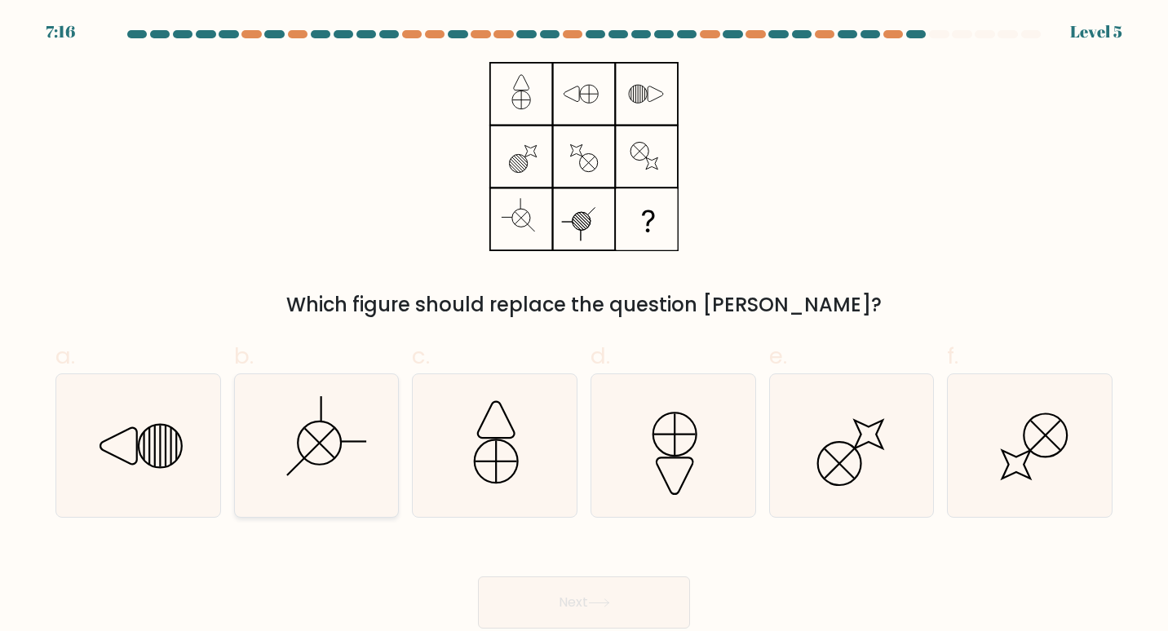
click at [337, 447] on icon at bounding box center [317, 446] width 144 height 144
click at [584, 326] on input "b." at bounding box center [584, 321] width 1 height 11
radio input "true"
click at [594, 605] on icon at bounding box center [599, 603] width 22 height 9
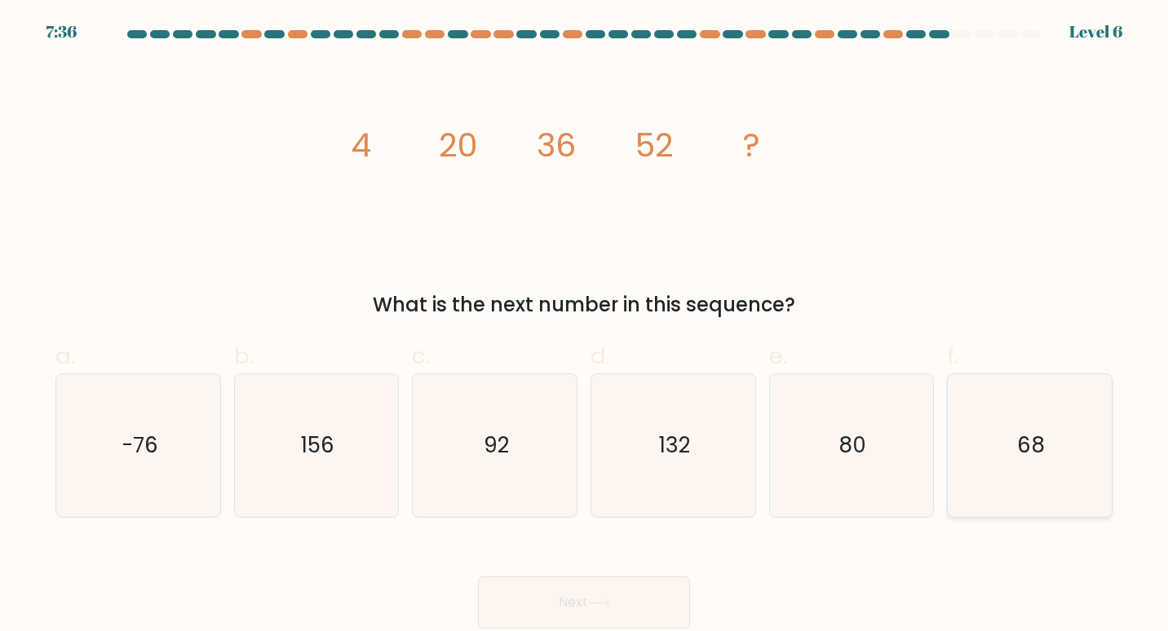
click at [1001, 459] on icon "68" at bounding box center [1031, 446] width 144 height 144
click at [585, 326] on input "f. 68" at bounding box center [584, 321] width 1 height 11
radio input "true"
click at [593, 610] on button "Next" at bounding box center [584, 603] width 212 height 52
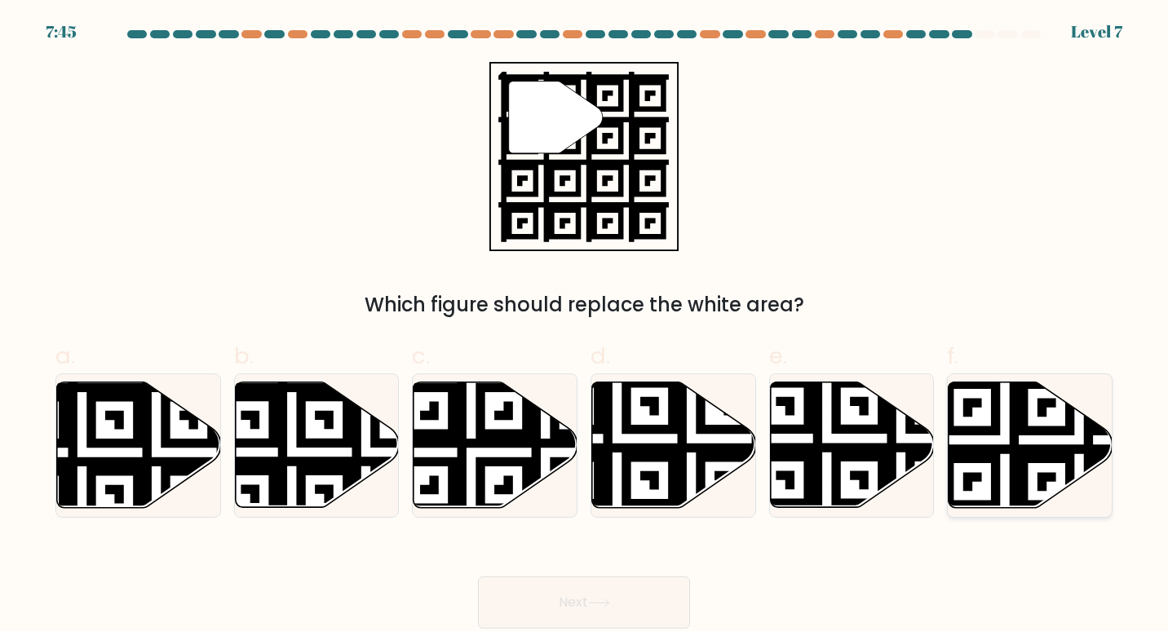
click at [1055, 448] on icon at bounding box center [1079, 513] width 297 height 297
click at [585, 326] on input "f." at bounding box center [584, 321] width 1 height 11
radio input "true"
click at [569, 605] on button "Next" at bounding box center [584, 603] width 212 height 52
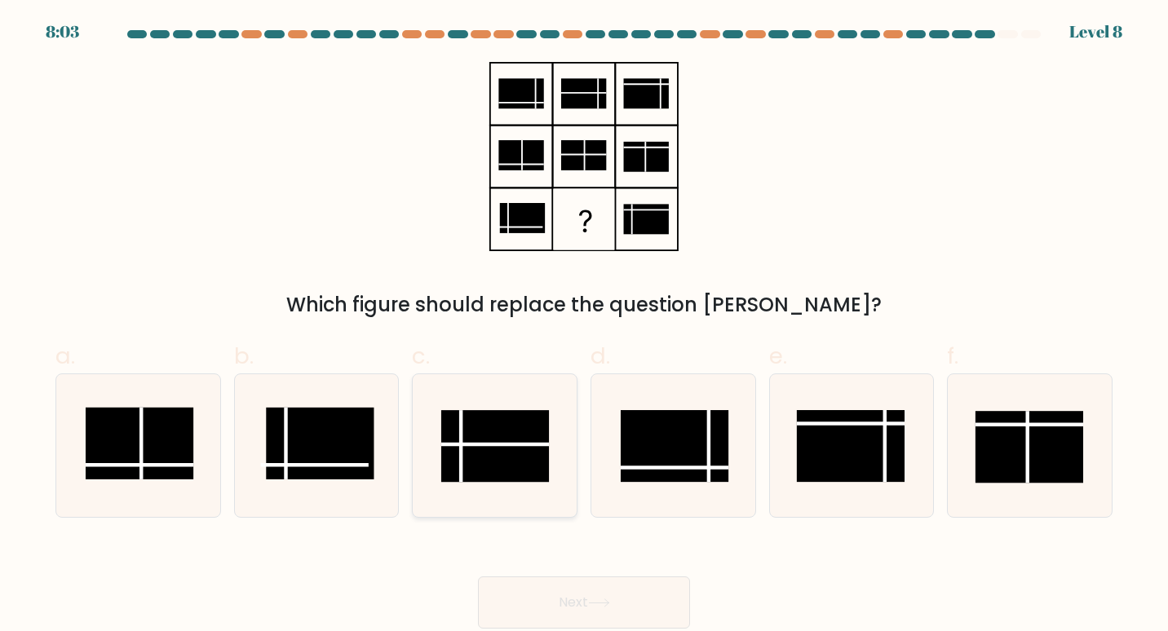
click at [520, 445] on line at bounding box center [495, 445] width 109 height 0
click at [584, 326] on input "c." at bounding box center [584, 321] width 1 height 11
radio input "true"
click at [600, 618] on button "Next" at bounding box center [584, 603] width 212 height 52
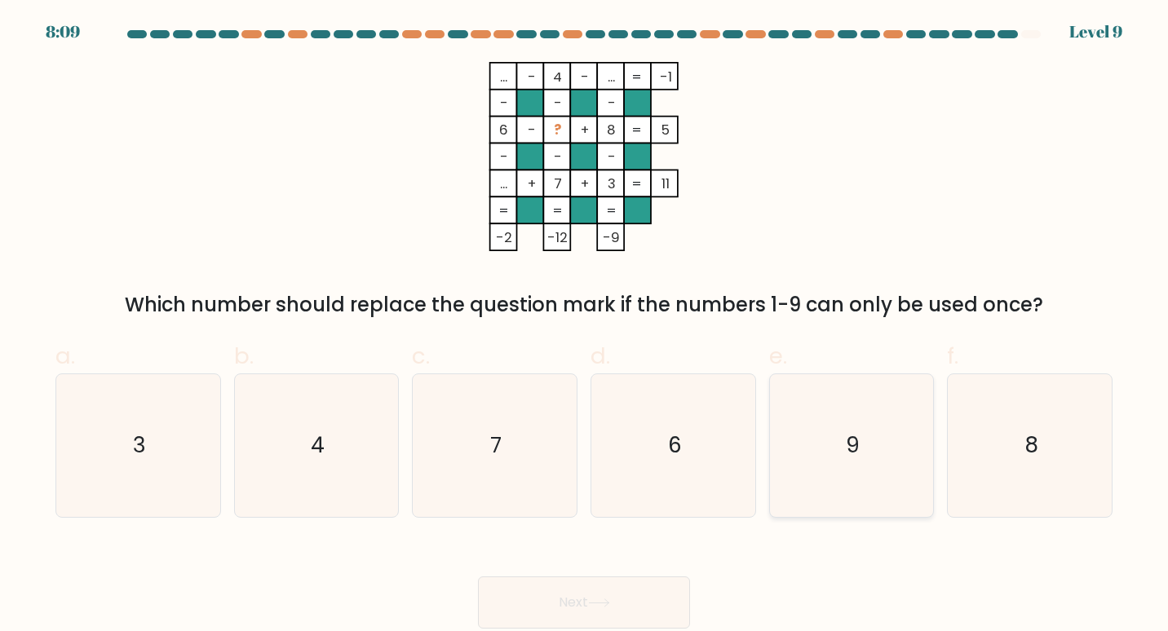
click at [854, 423] on icon "9" at bounding box center [852, 446] width 144 height 144
click at [585, 326] on input "e. 9" at bounding box center [584, 321] width 1 height 11
radio input "true"
click at [604, 602] on icon at bounding box center [599, 603] width 22 height 9
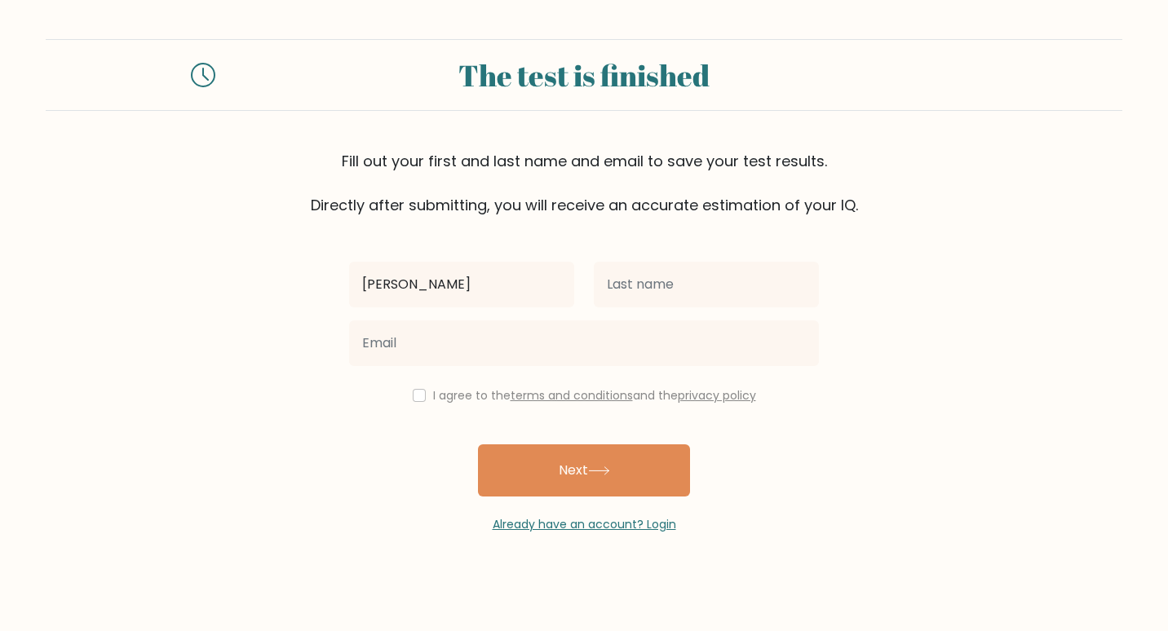
type input "[PERSON_NAME]"
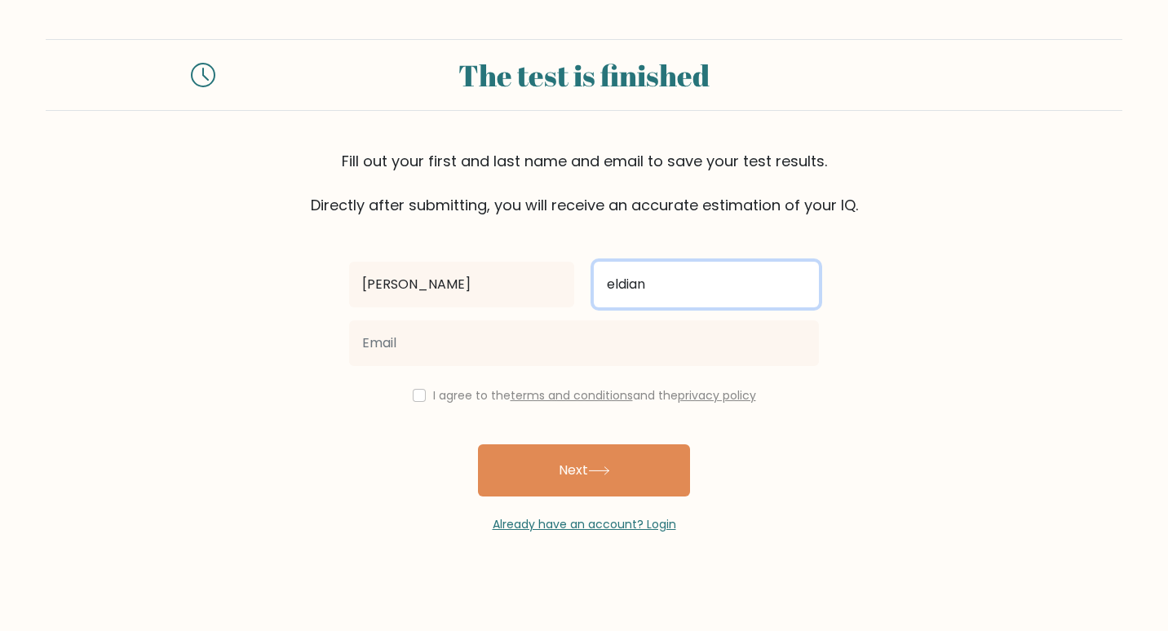
type input "eldian"
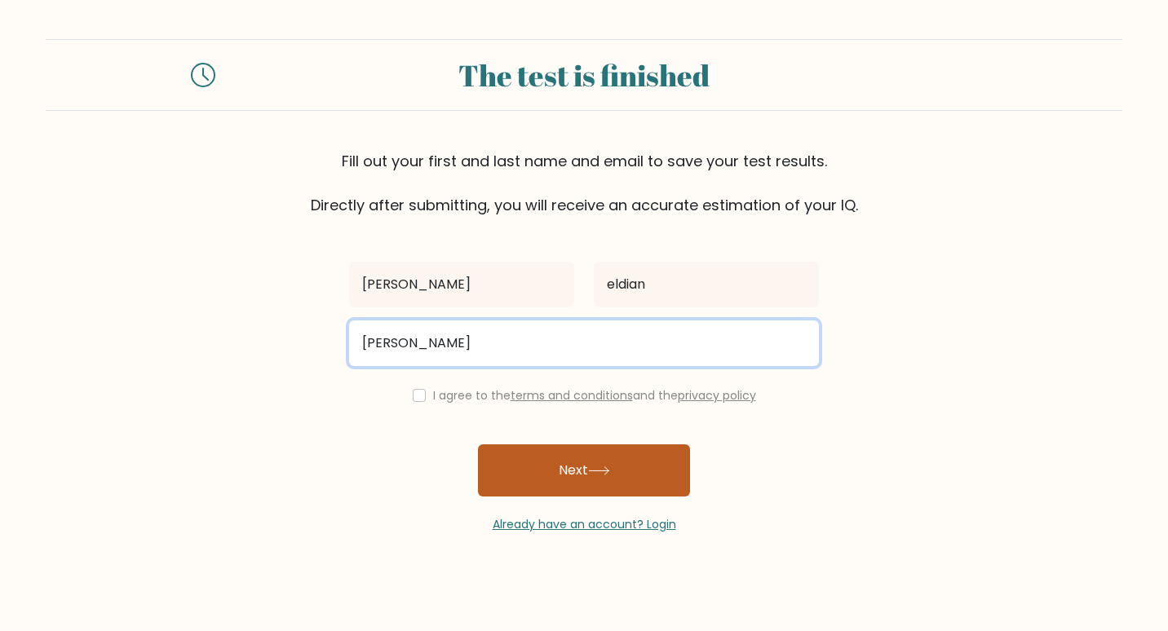
type input "michelle_eldian@yahoo.com"
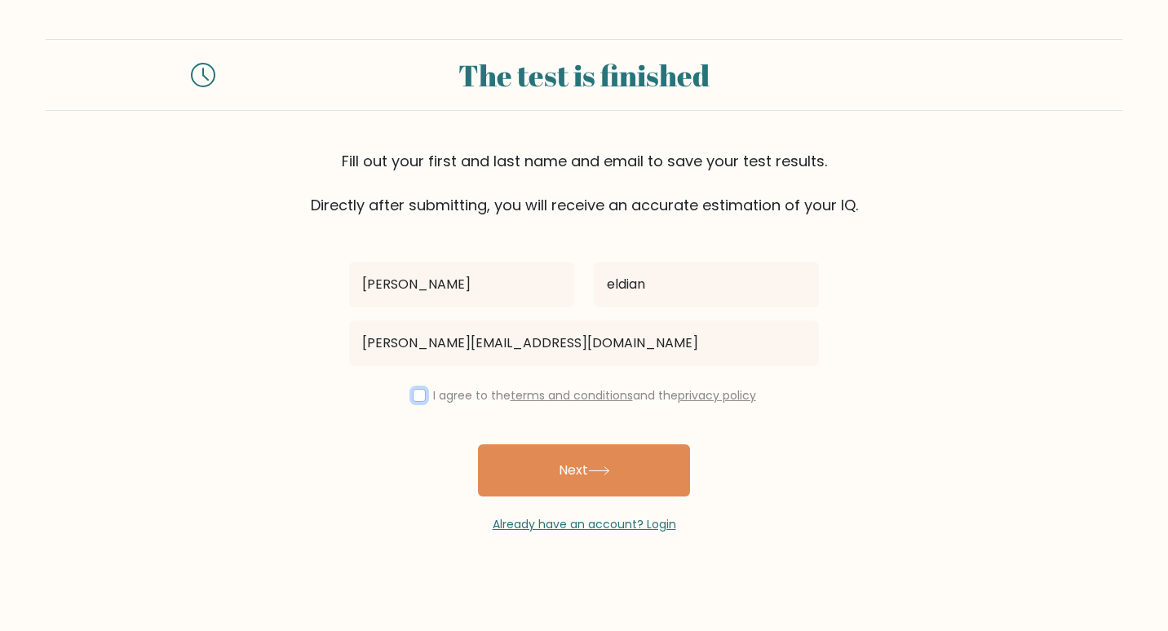
click at [417, 392] on input "checkbox" at bounding box center [419, 395] width 13 height 13
checkbox input "true"
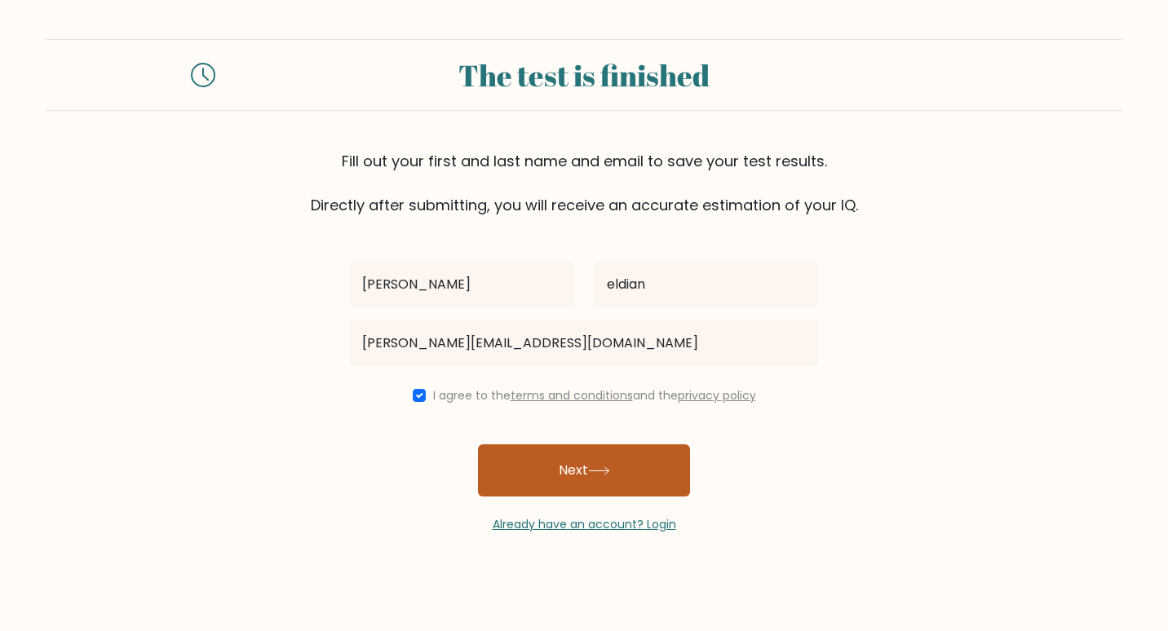
click at [557, 469] on button "Next" at bounding box center [584, 471] width 212 height 52
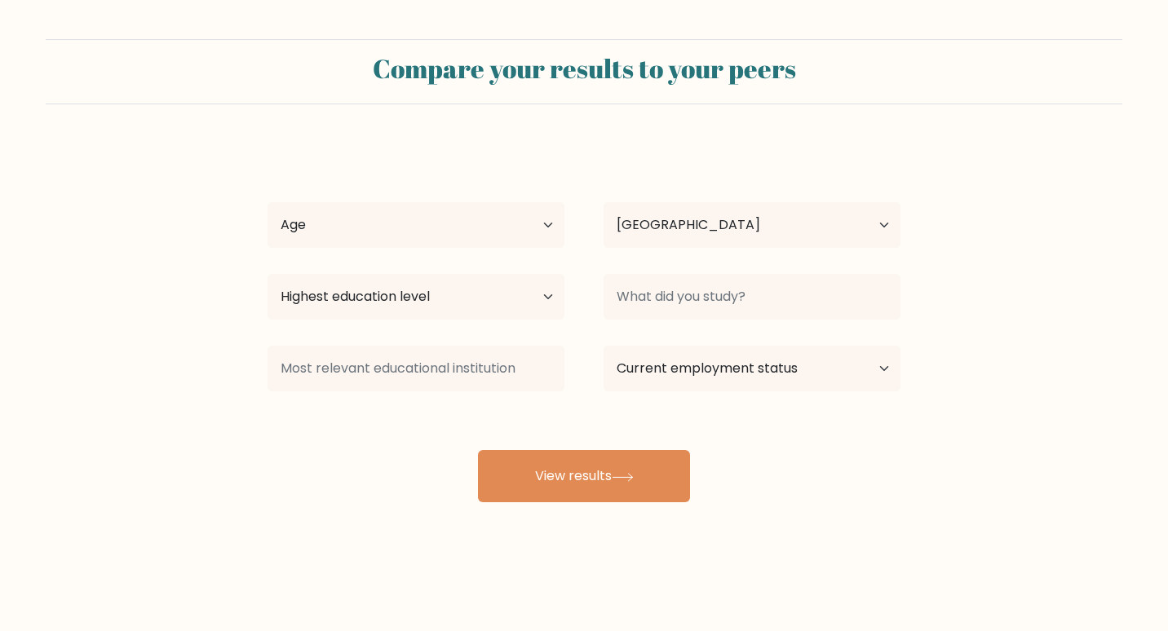
select select "PH"
click at [419, 228] on select "Age Under [DEMOGRAPHIC_DATA] [DEMOGRAPHIC_DATA] [DEMOGRAPHIC_DATA] [DEMOGRAPHIC…" at bounding box center [416, 225] width 297 height 46
select select "35_44"
click at [268, 202] on select "Age Under [DEMOGRAPHIC_DATA] [DEMOGRAPHIC_DATA] [DEMOGRAPHIC_DATA] [DEMOGRAPHIC…" at bounding box center [416, 225] width 297 height 46
click at [459, 303] on select "Highest education level No schooling Primary Lower Secondary Upper Secondary Oc…" at bounding box center [416, 297] width 297 height 46
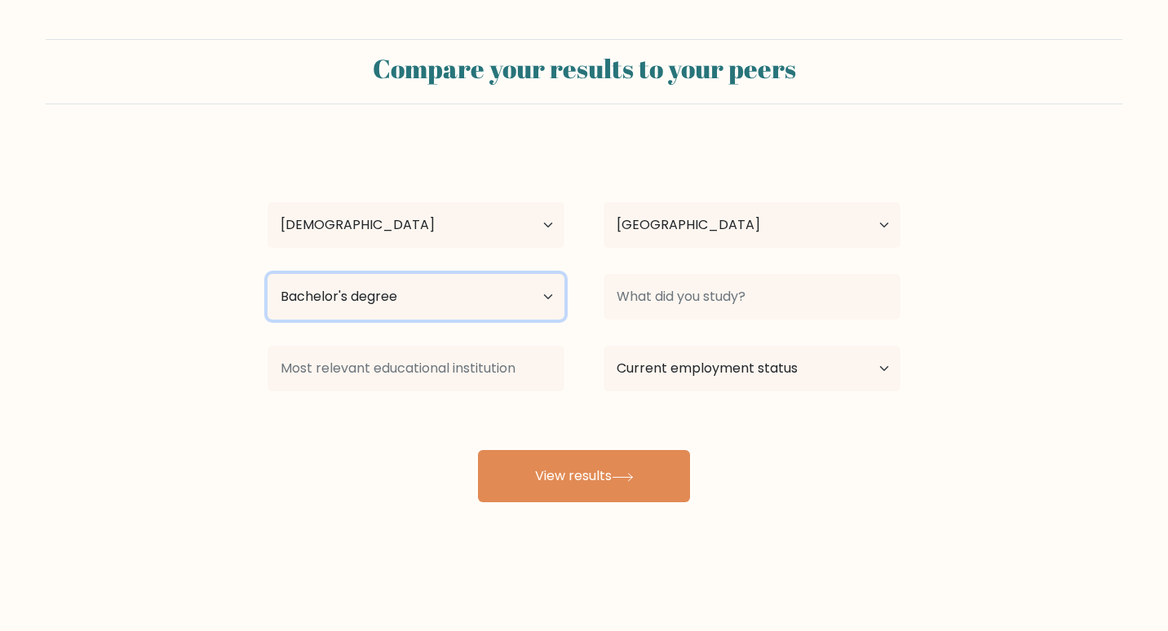
click at [268, 274] on select "Highest education level No schooling Primary Lower Secondary Upper Secondary Oc…" at bounding box center [416, 297] width 297 height 46
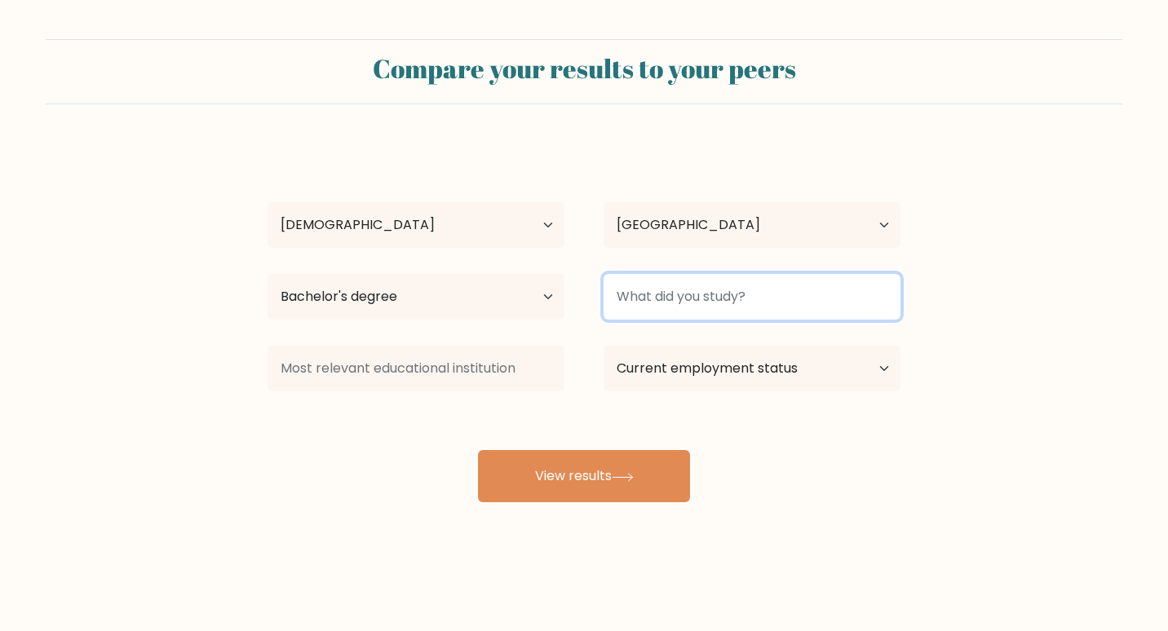
click at [684, 293] on input at bounding box center [752, 297] width 297 height 46
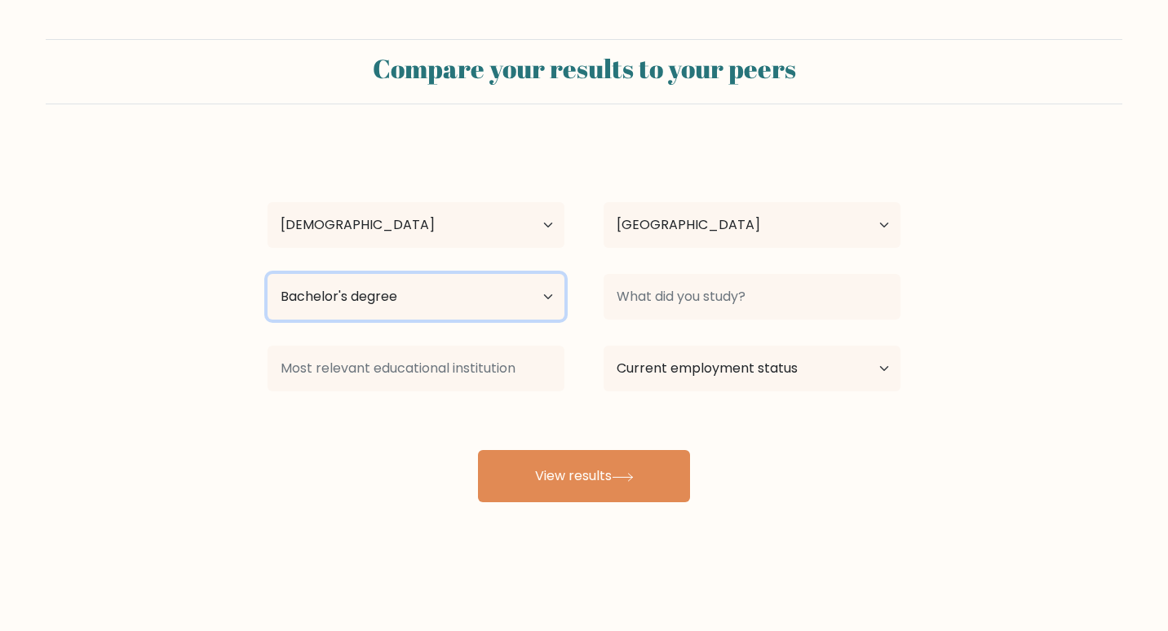
click at [346, 293] on select "Highest education level No schooling Primary Lower Secondary Upper Secondary Oc…" at bounding box center [416, 297] width 297 height 46
click at [268, 274] on select "Highest education level No schooling Primary Lower Secondary Upper Secondary Oc…" at bounding box center [416, 297] width 297 height 46
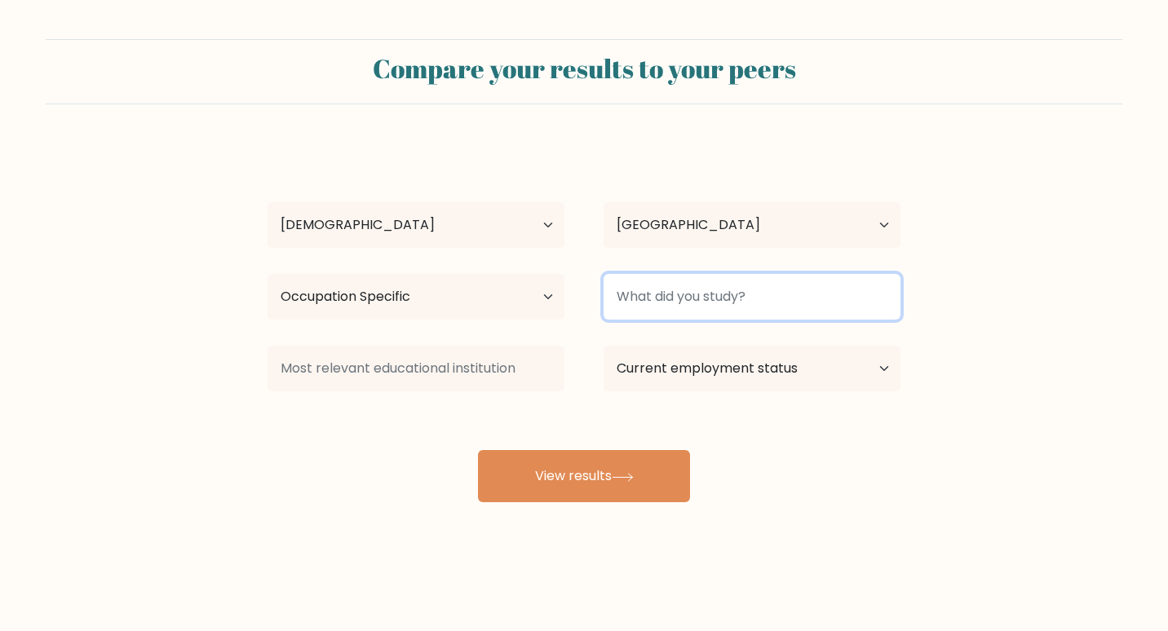
click at [742, 297] on input at bounding box center [752, 297] width 297 height 46
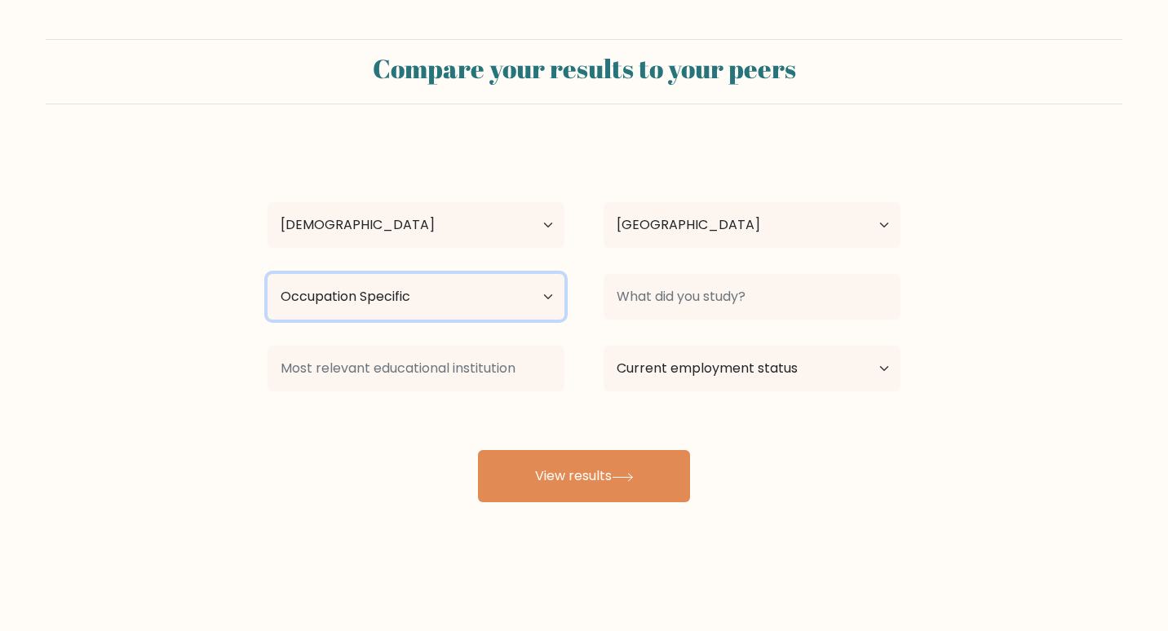
click at [419, 298] on select "Highest education level No schooling Primary Lower Secondary Upper Secondary Oc…" at bounding box center [416, 297] width 297 height 46
select select "bachelors_degree"
click at [268, 274] on select "Highest education level No schooling Primary Lower Secondary Upper Secondary Oc…" at bounding box center [416, 297] width 297 height 46
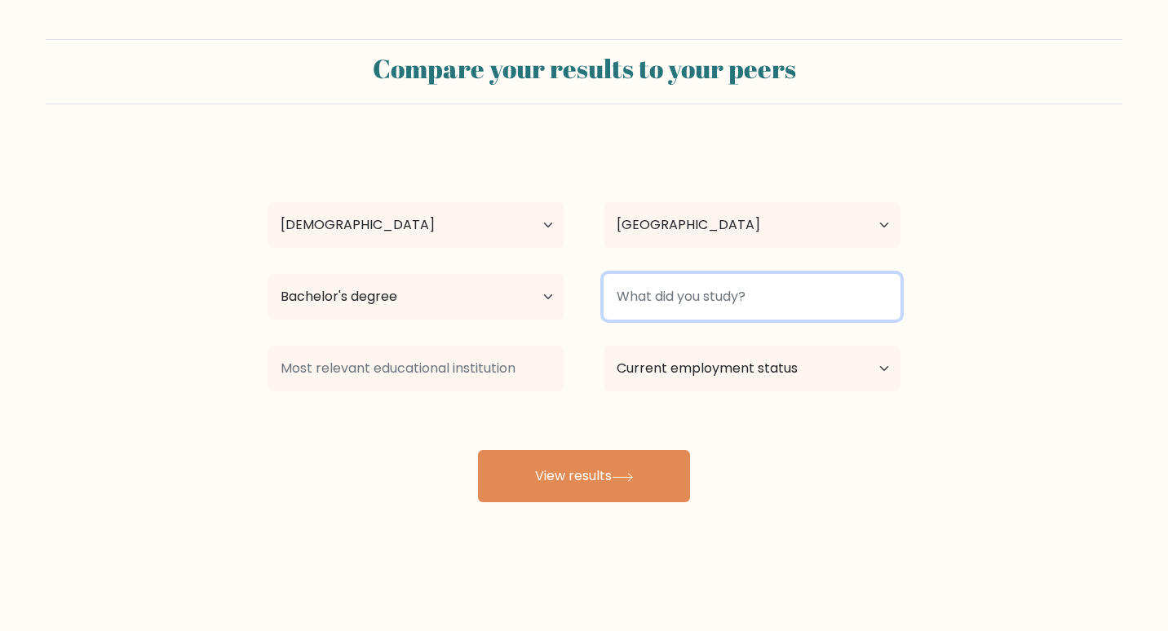
click at [774, 295] on input at bounding box center [752, 297] width 297 height 46
type input "hrm"
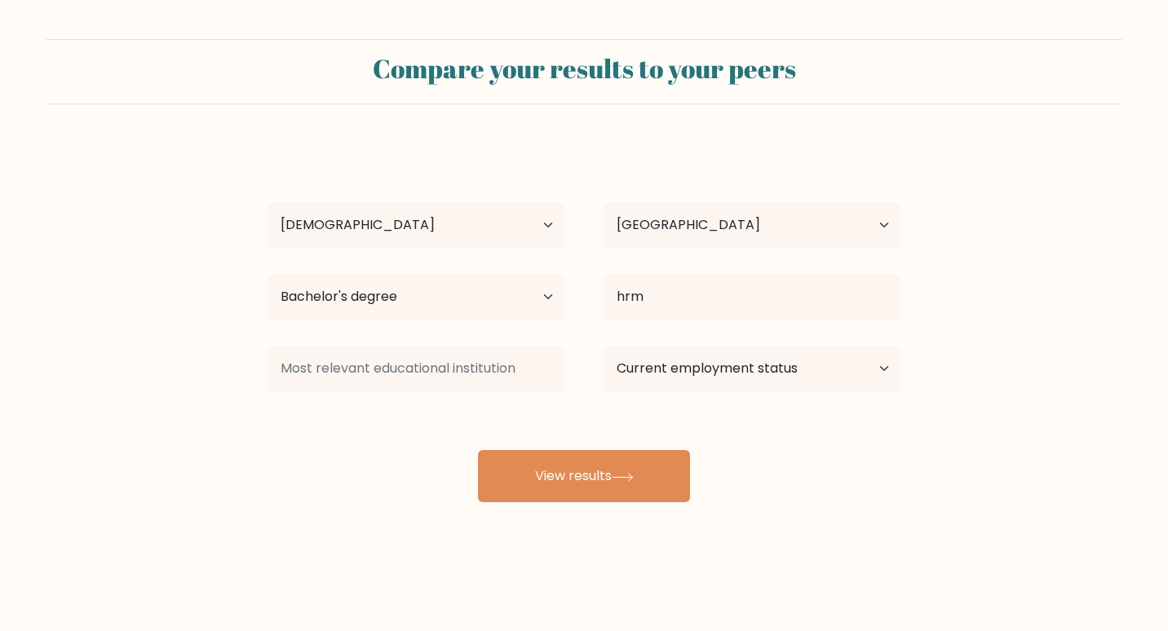
click at [596, 395] on div "Current employment status Employed Student Retired Other / prefer not to answer" at bounding box center [752, 368] width 336 height 59
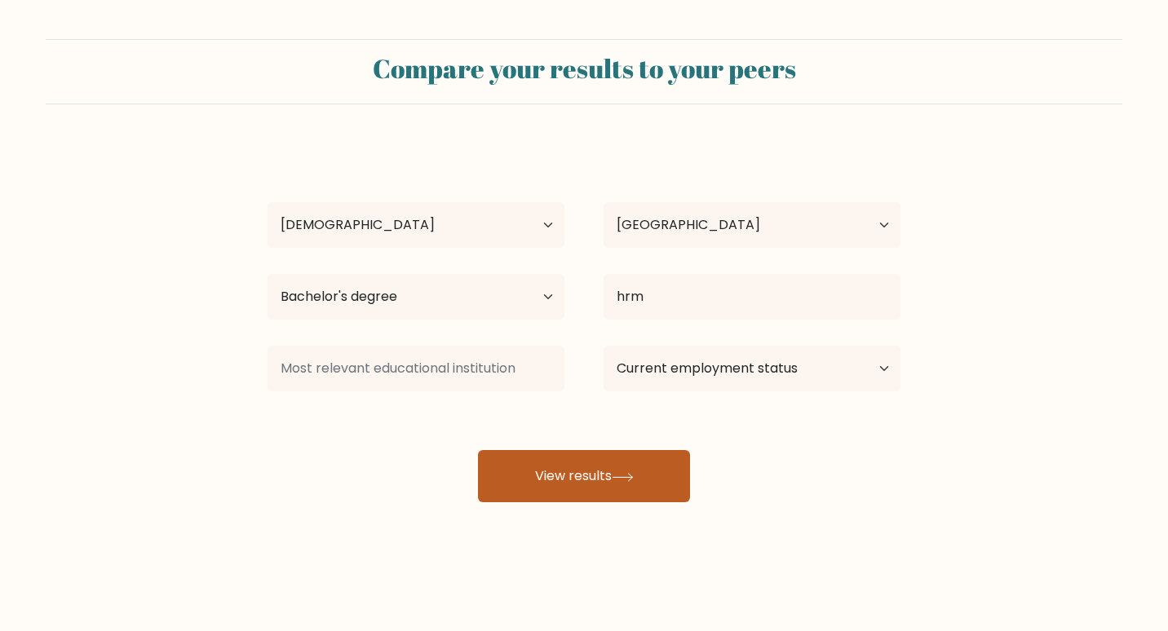
click at [585, 474] on button "View results" at bounding box center [584, 476] width 212 height 52
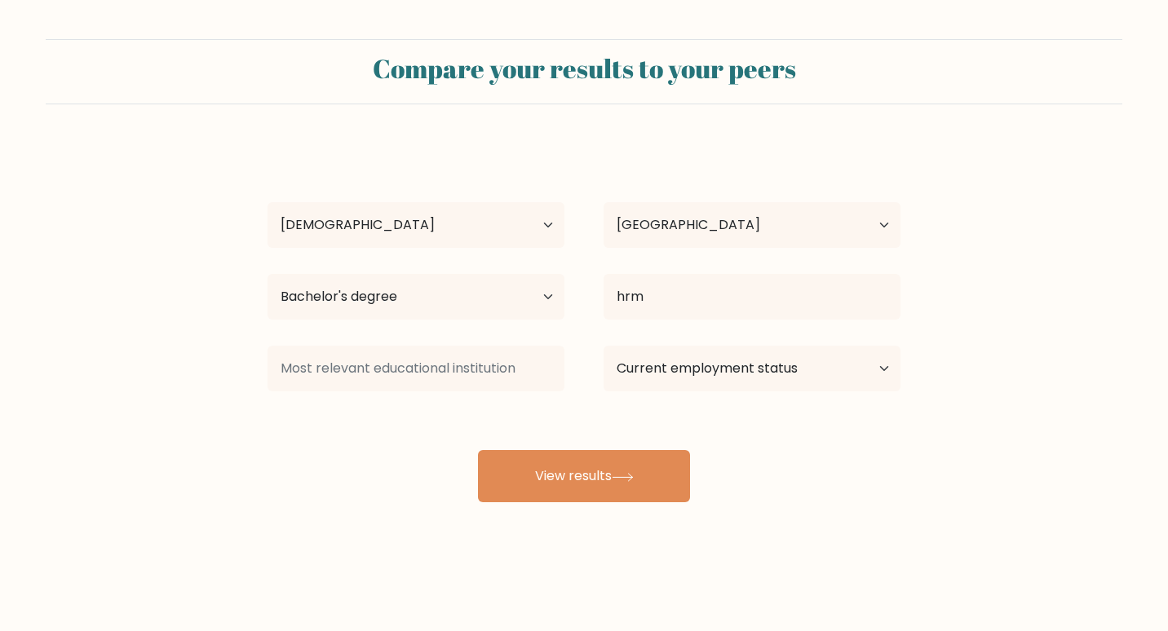
click at [788, 436] on div "michelle eldian Age Under 18 years old 18-24 years old 25-34 years old 35-44 ye…" at bounding box center [584, 323] width 653 height 359
click at [792, 374] on select "Current employment status Employed Student Retired Other / prefer not to answer" at bounding box center [752, 369] width 297 height 46
select select "employed"
click at [604, 346] on select "Current employment status Employed Student Retired Other / prefer not to answer" at bounding box center [752, 369] width 297 height 46
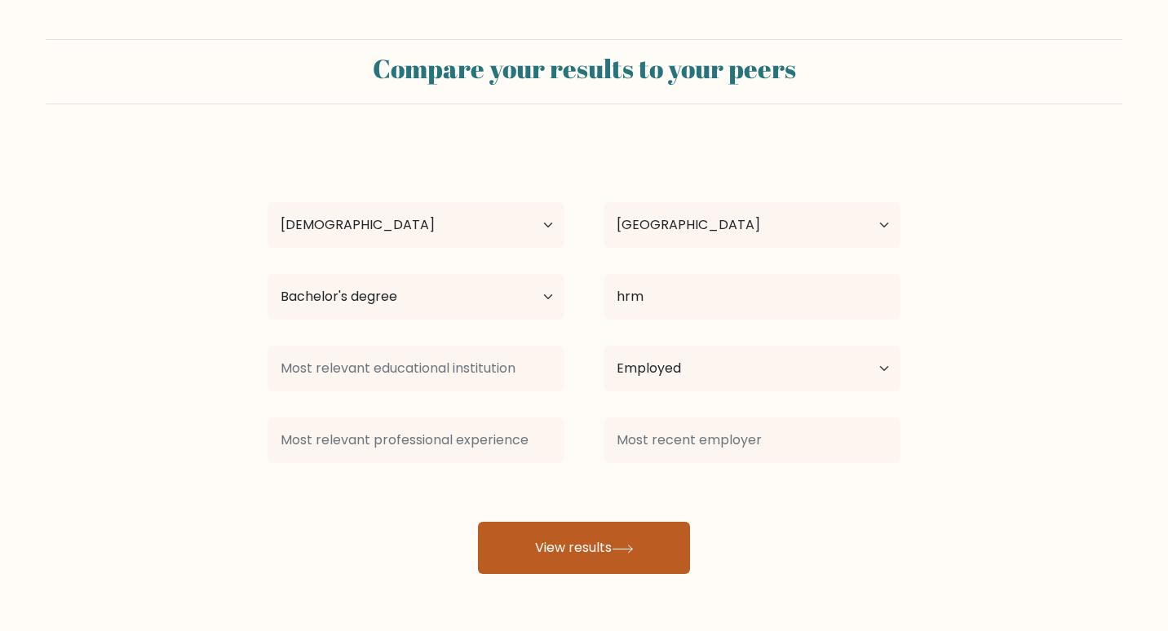
click at [582, 542] on button "View results" at bounding box center [584, 548] width 212 height 52
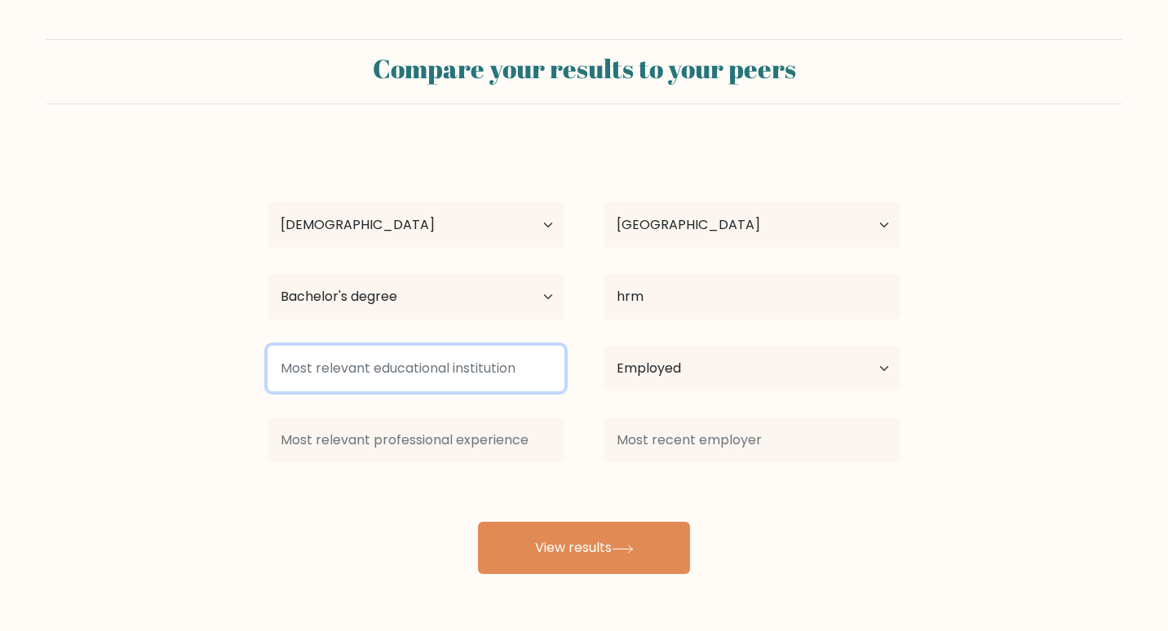
click at [523, 379] on input at bounding box center [416, 369] width 297 height 46
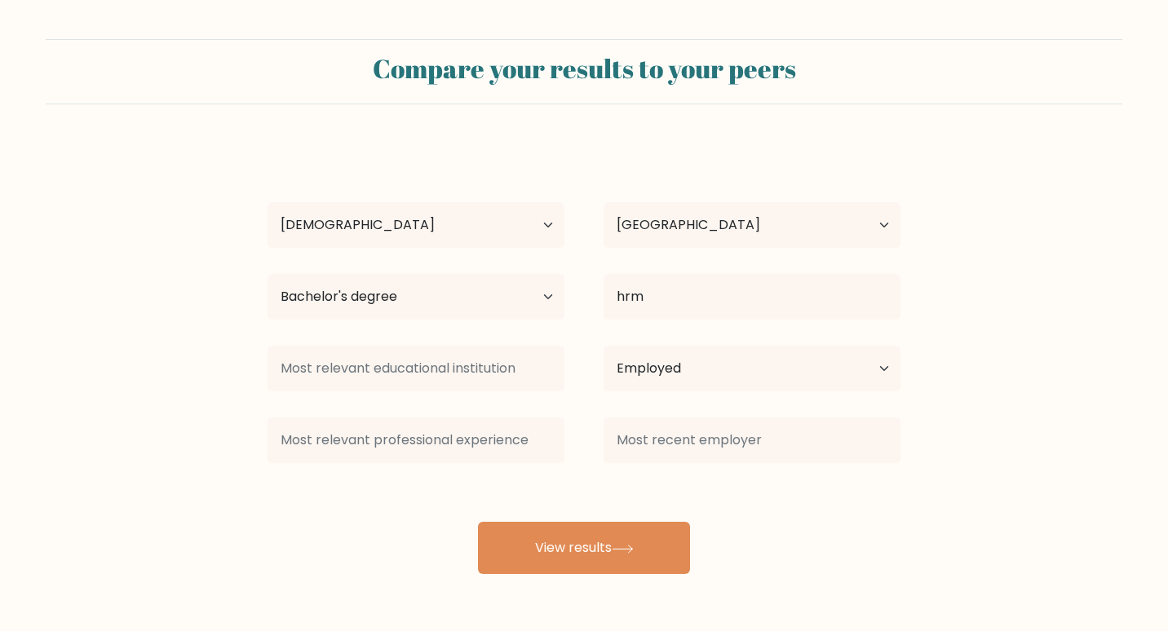
click at [465, 411] on div at bounding box center [416, 440] width 336 height 59
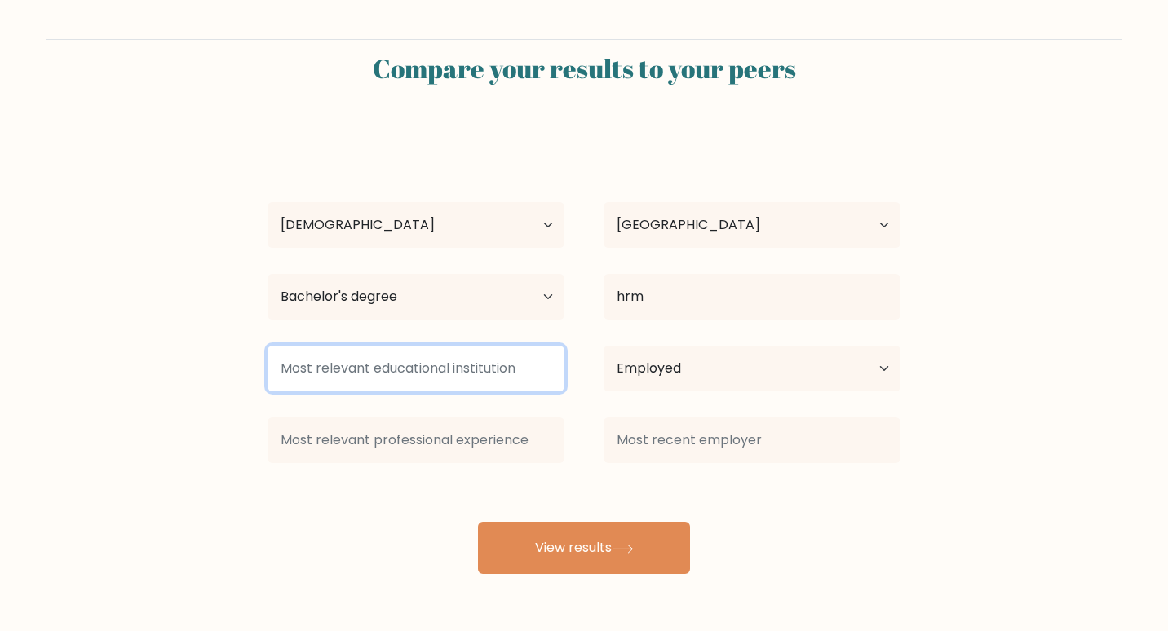
click at [436, 380] on input at bounding box center [416, 369] width 297 height 46
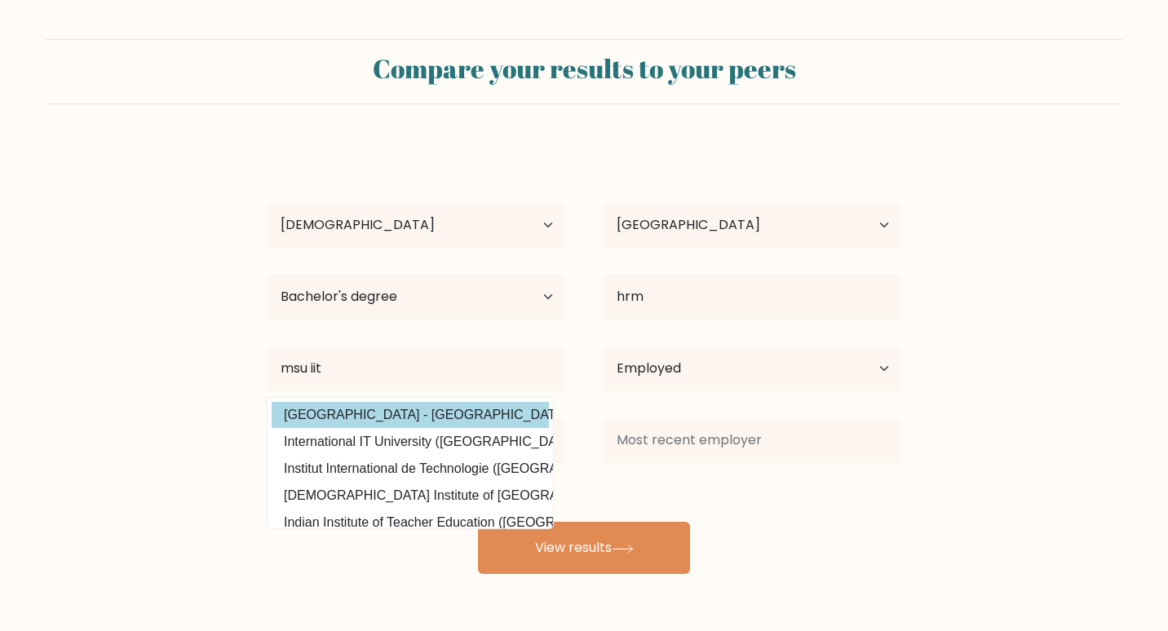
click at [427, 410] on option "Mindanao State University - Iligan Institute of Technology (Philippines)" at bounding box center [410, 415] width 277 height 26
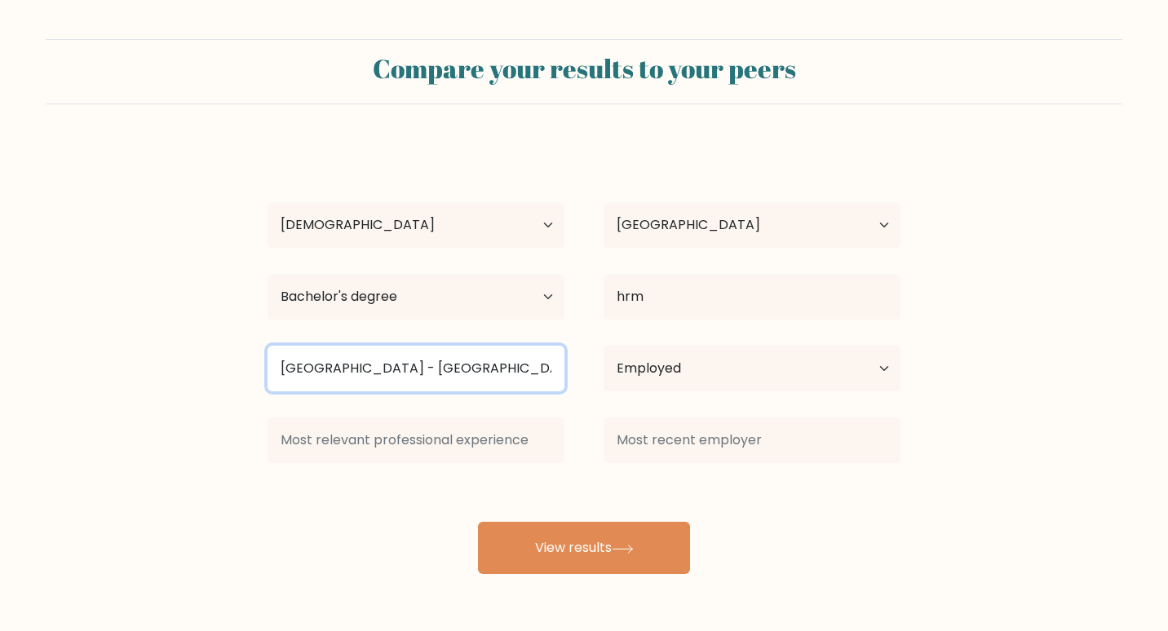
click at [491, 376] on input "Mindanao State University - Iligan Institute of Technology" at bounding box center [416, 369] width 297 height 46
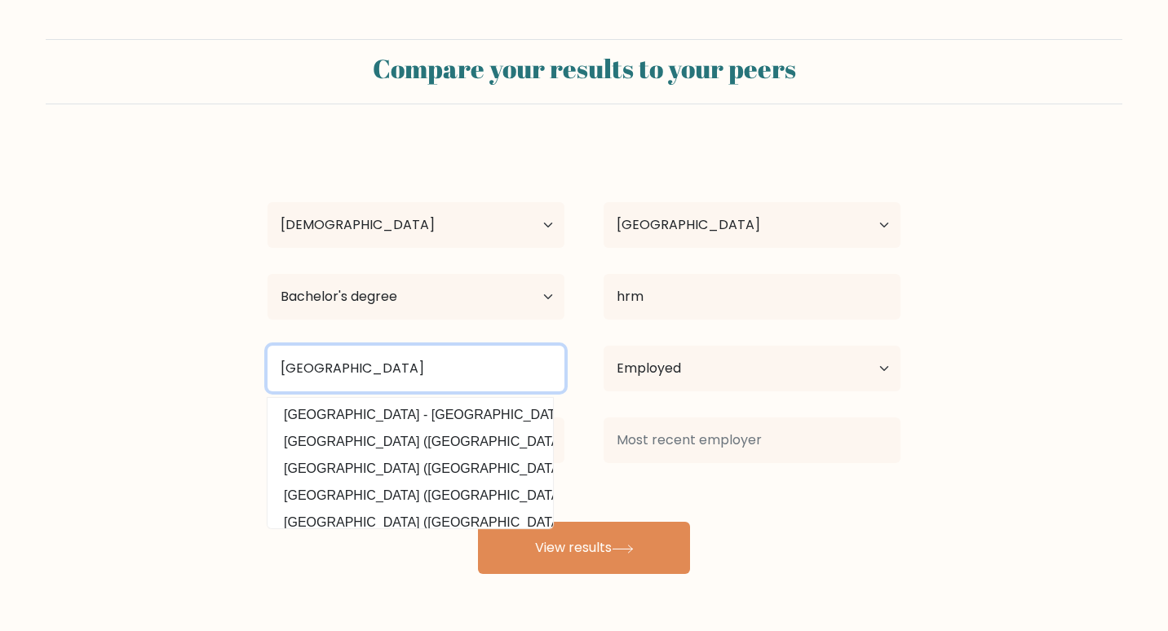
drag, startPoint x: 561, startPoint y: 367, endPoint x: 117, endPoint y: 334, distance: 445.9
click at [117, 334] on form "Compare your results to your peers michelle eldian Age Under 18 years old 18-24…" at bounding box center [584, 306] width 1168 height 535
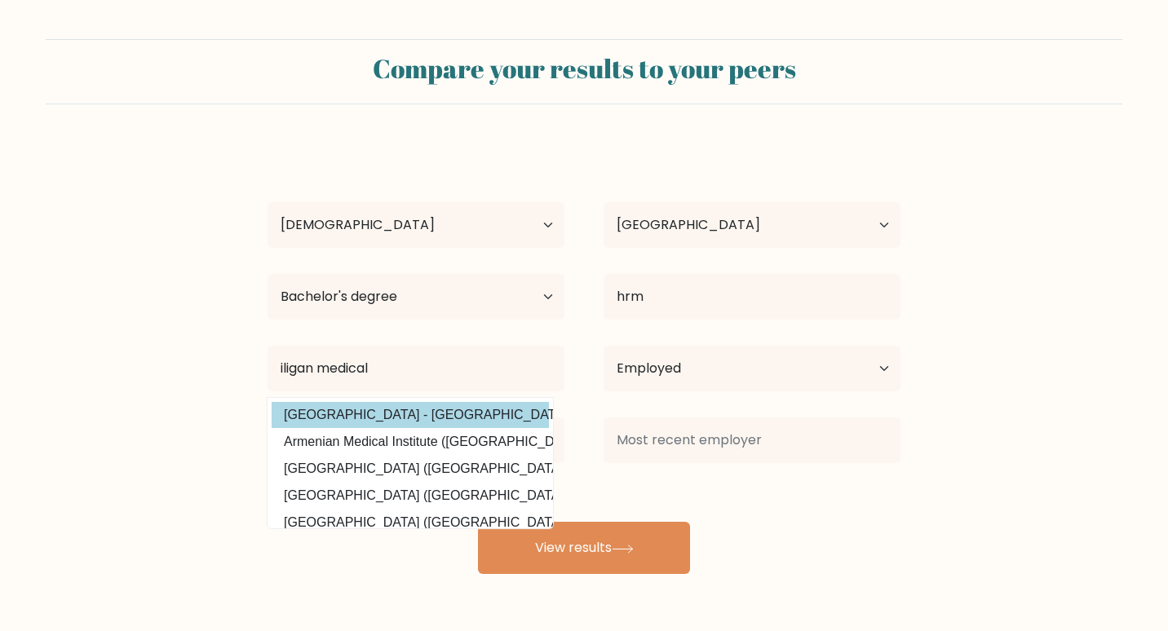
click at [341, 418] on option "Mindanao State University - Iligan Institute of Technology (Philippines)" at bounding box center [410, 415] width 277 height 26
type input "Mindanao State University - Iligan Institute of Technology"
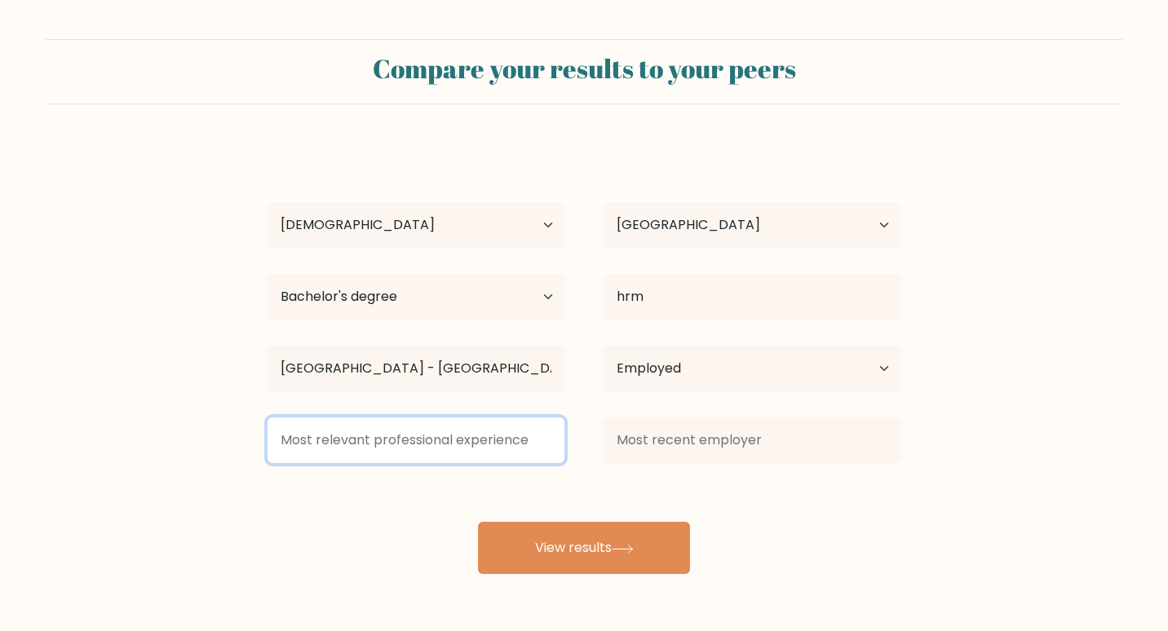
click at [522, 446] on input at bounding box center [416, 441] width 297 height 46
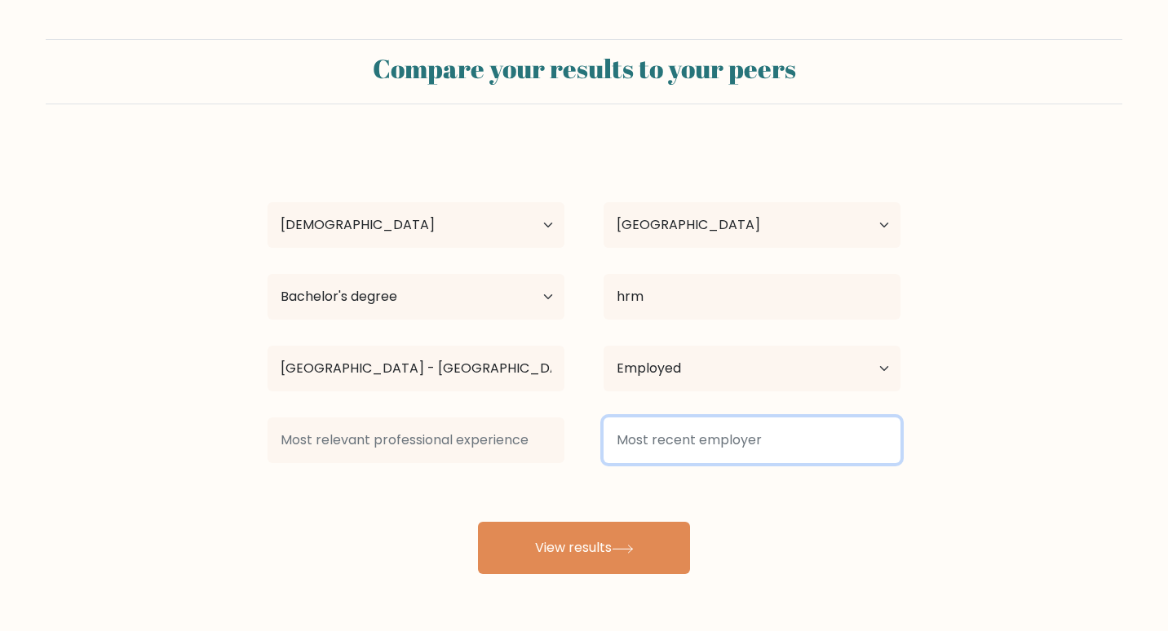
click at [658, 450] on input at bounding box center [752, 441] width 297 height 46
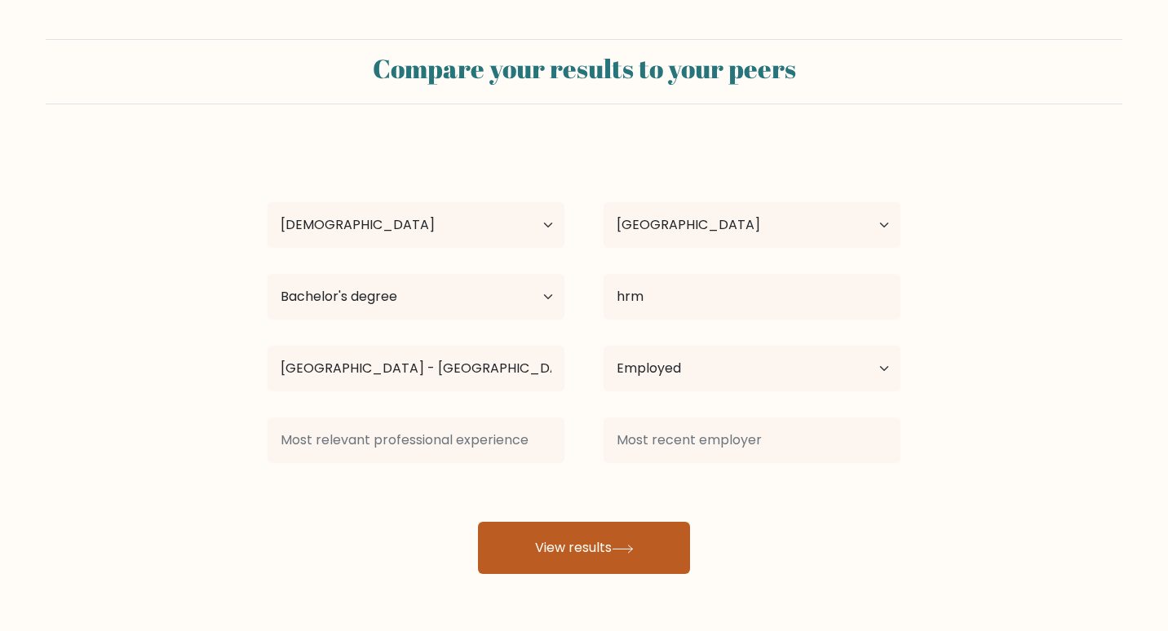
click at [598, 540] on button "View results" at bounding box center [584, 548] width 212 height 52
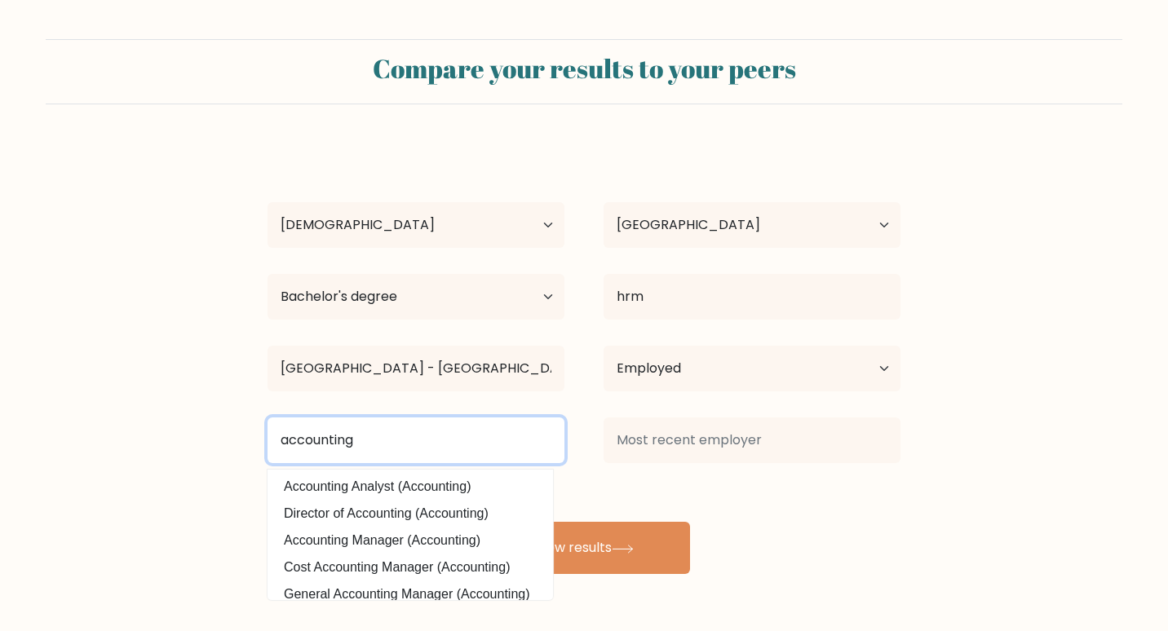
type input "accounting"
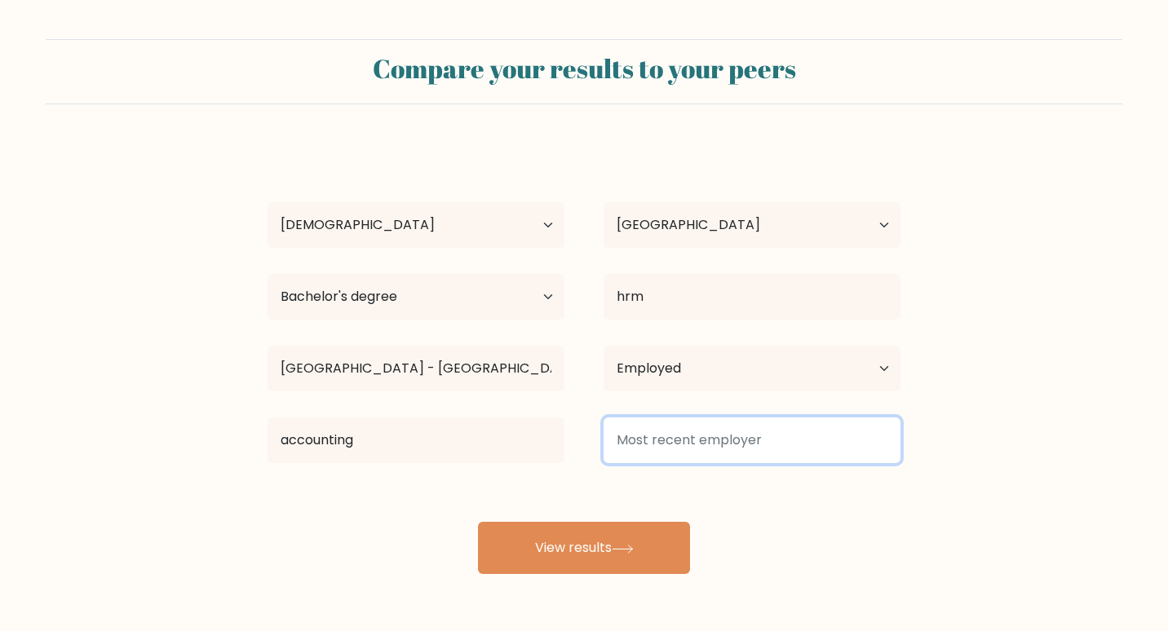
click at [644, 453] on input at bounding box center [752, 441] width 297 height 46
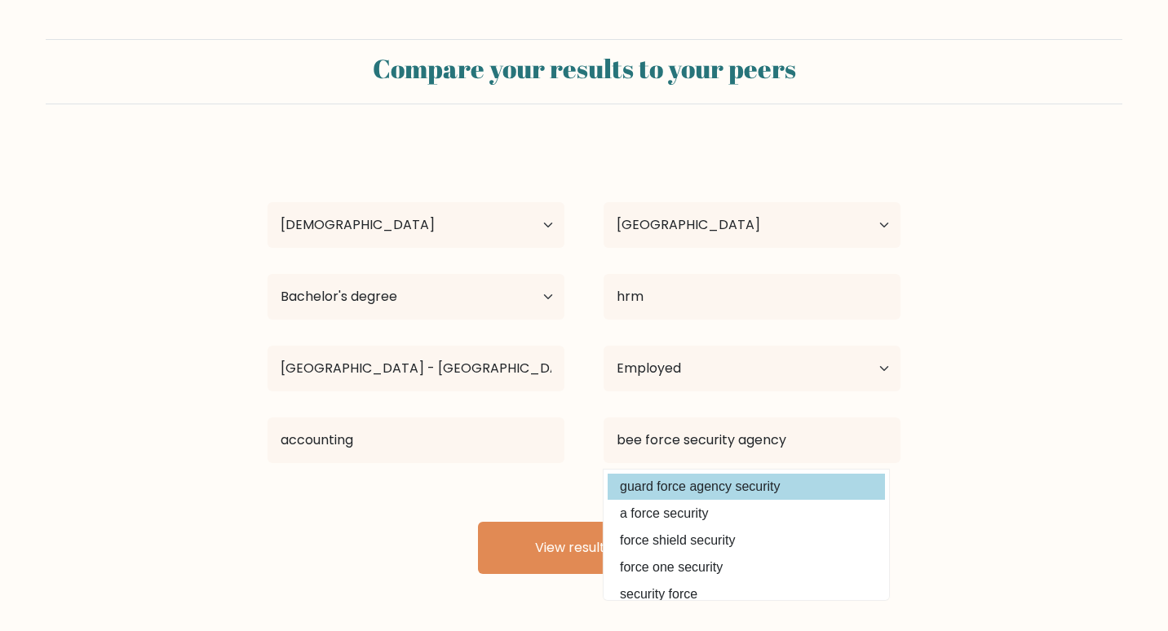
click at [704, 487] on option "guard force agency security" at bounding box center [746, 487] width 277 height 26
type input "guard force agency security"
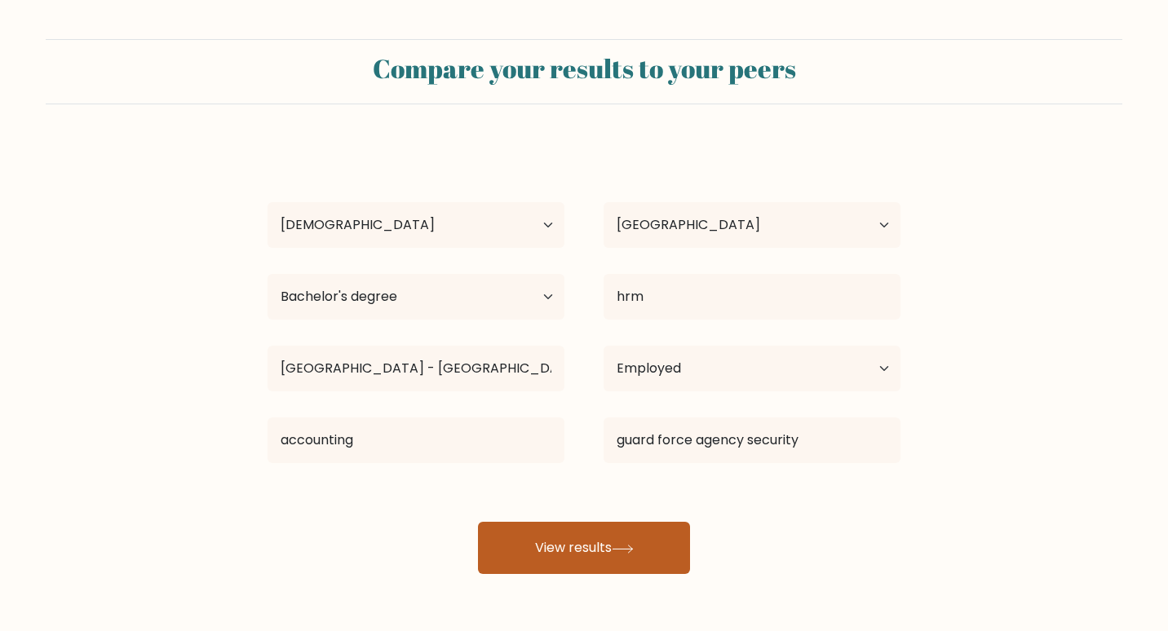
click at [596, 550] on button "View results" at bounding box center [584, 548] width 212 height 52
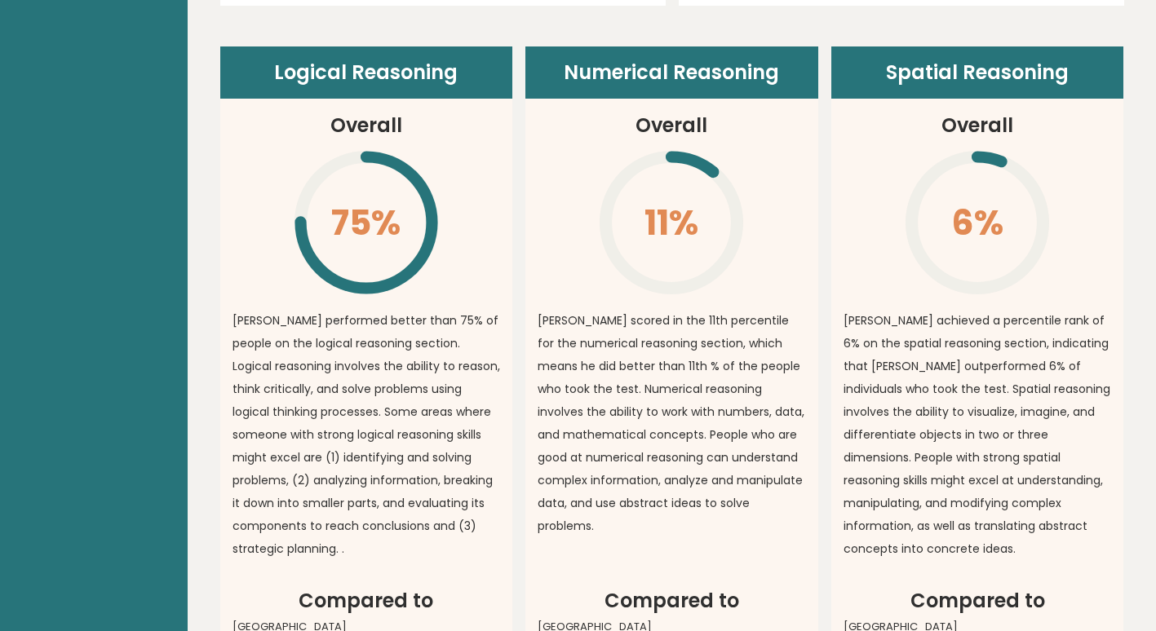
scroll to position [1142, 0]
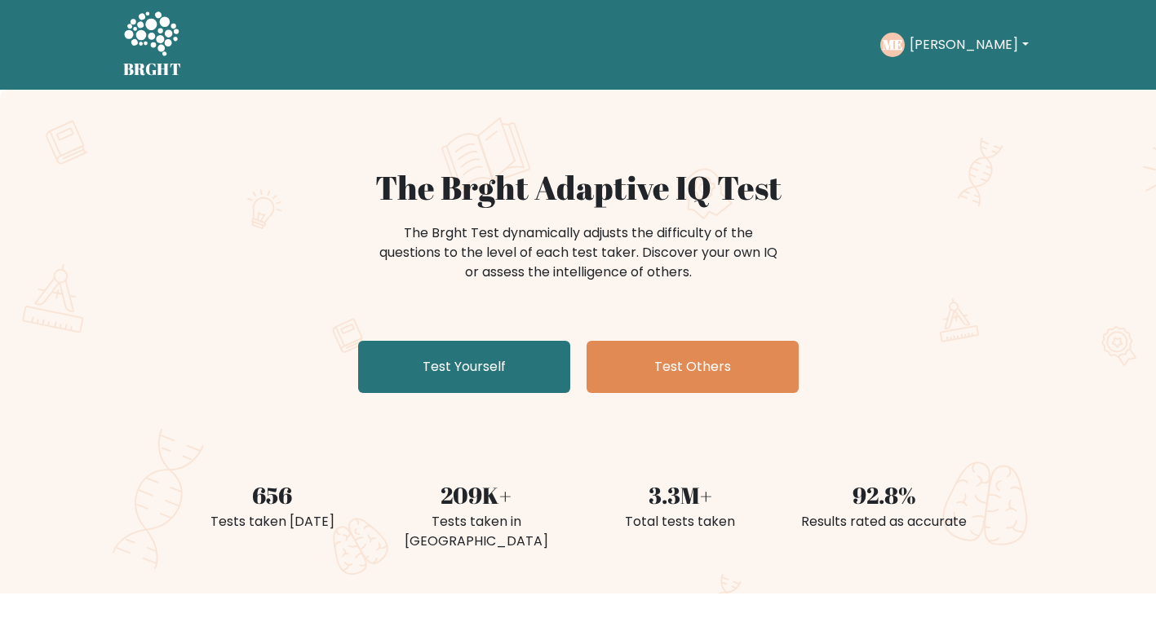
click at [983, 42] on button "[PERSON_NAME]" at bounding box center [969, 44] width 128 height 21
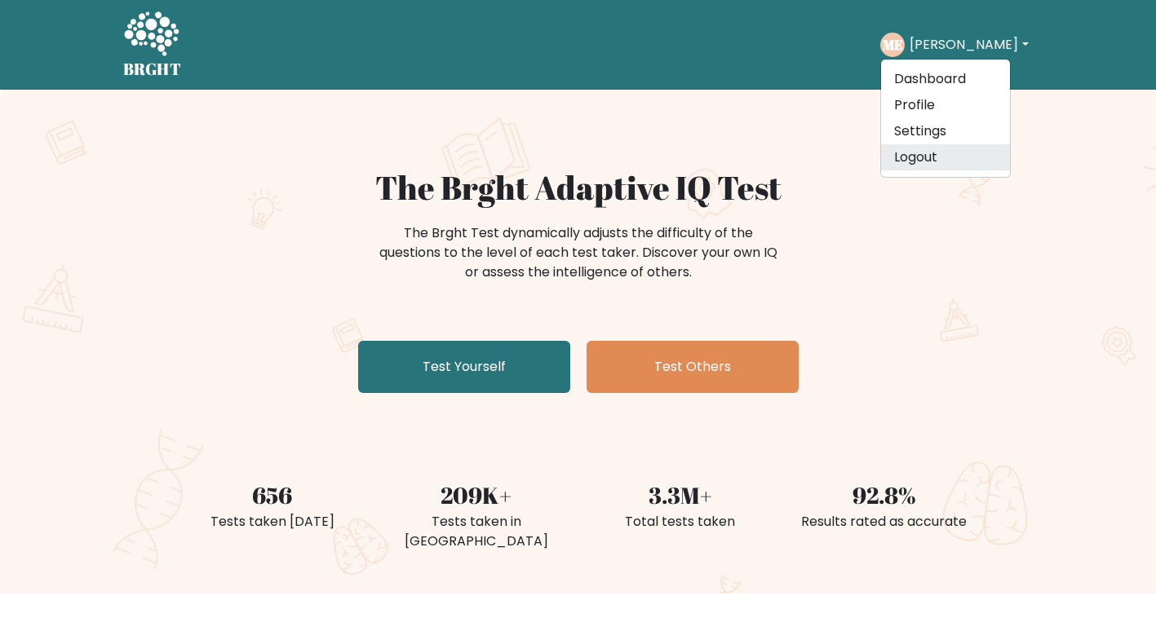
click at [933, 165] on link "Logout" at bounding box center [945, 157] width 129 height 26
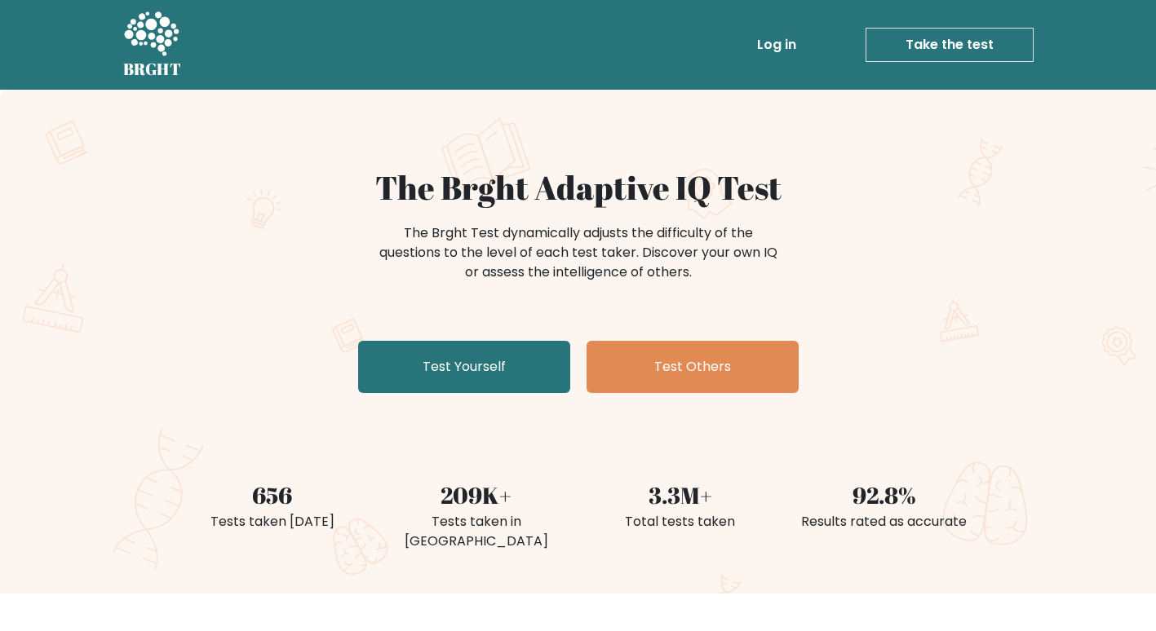
click at [932, 46] on link "Take the test" at bounding box center [950, 45] width 168 height 34
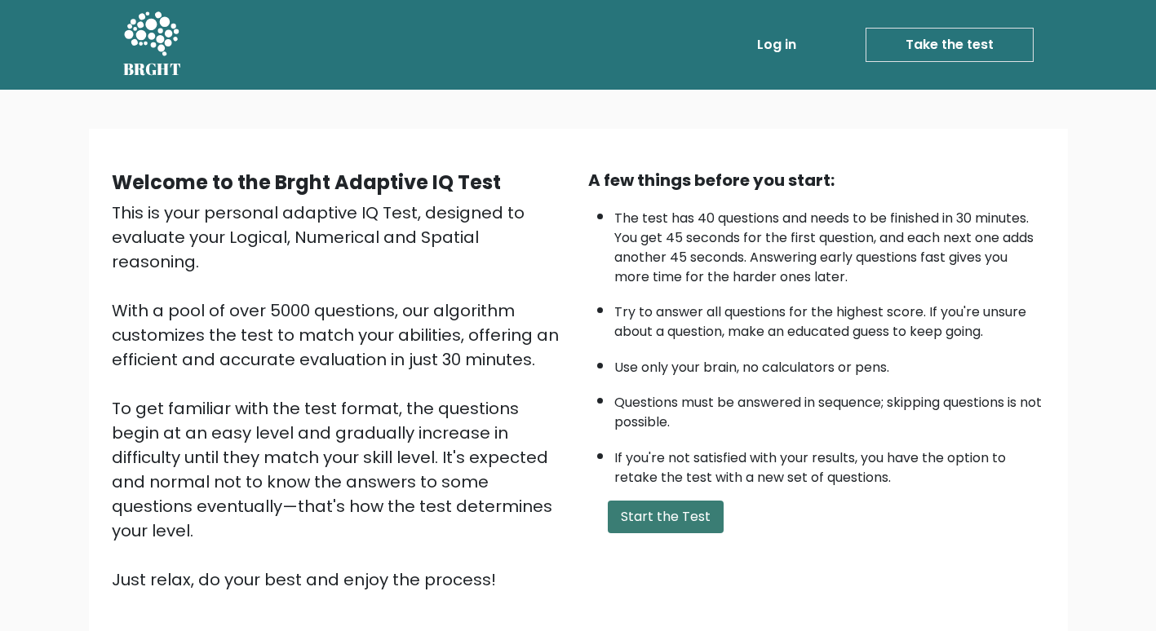
click at [643, 510] on button "Start the Test" at bounding box center [666, 517] width 116 height 33
click at [923, 55] on link "Take the test" at bounding box center [950, 45] width 168 height 34
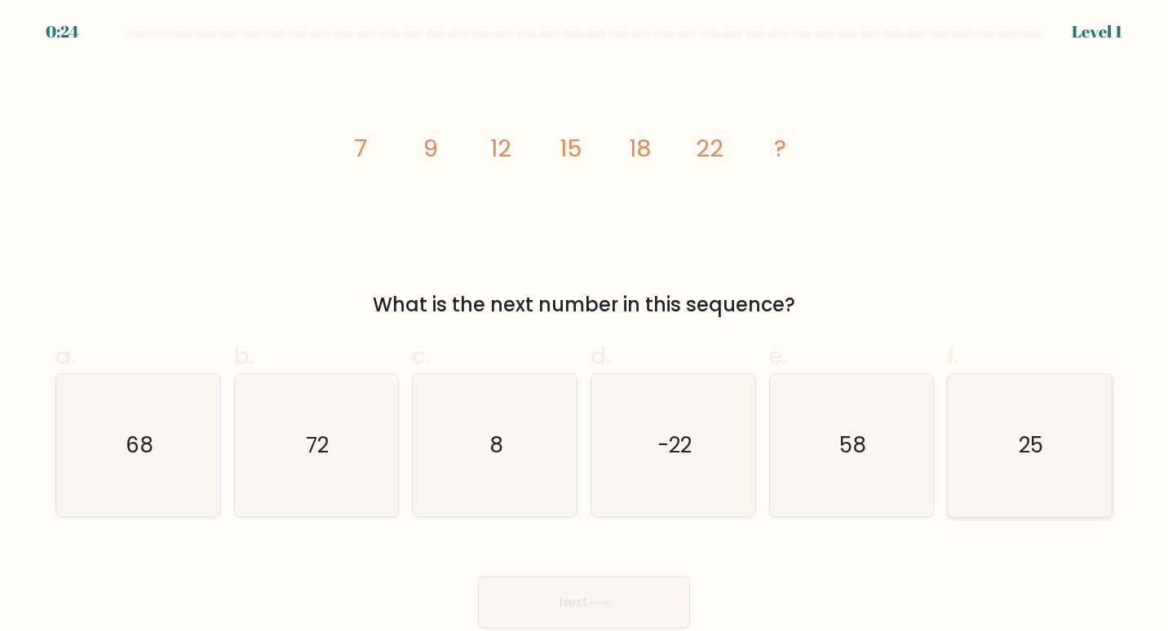
click at [1089, 455] on icon "25" at bounding box center [1031, 446] width 144 height 144
click at [585, 326] on input "f. 25" at bounding box center [584, 321] width 1 height 11
radio input "true"
click at [576, 580] on button "Next" at bounding box center [584, 603] width 212 height 52
click at [578, 605] on button "Next" at bounding box center [584, 603] width 212 height 52
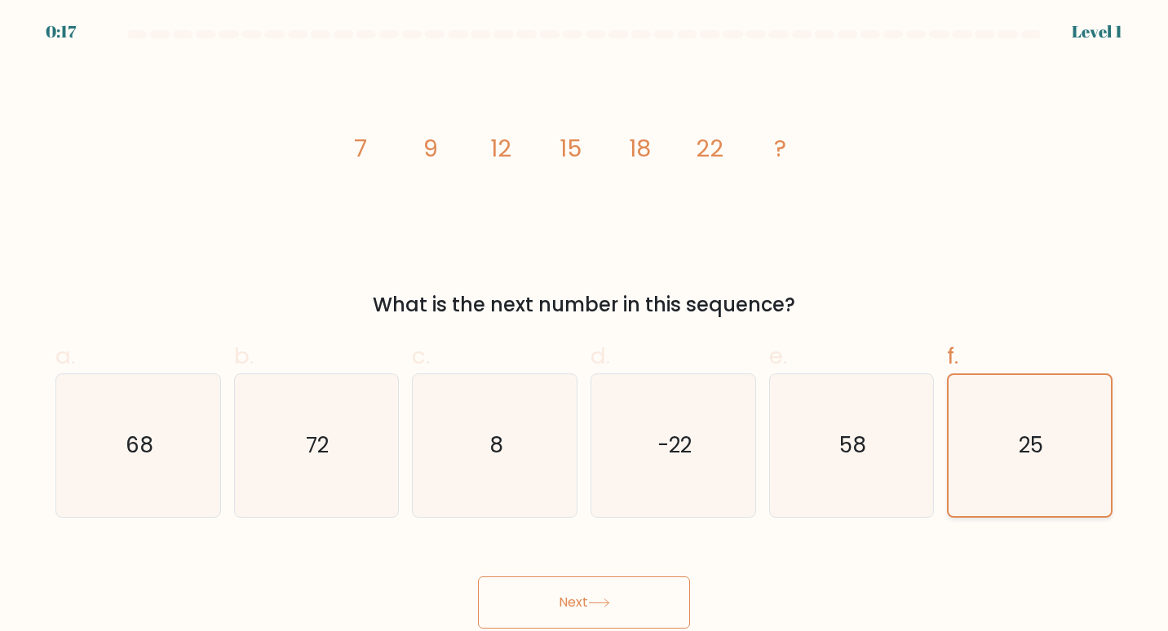
click at [999, 481] on icon "25" at bounding box center [1030, 446] width 142 height 142
click at [585, 326] on input "f. 25" at bounding box center [584, 321] width 1 height 11
click at [561, 592] on button "Next" at bounding box center [584, 603] width 212 height 52
click at [563, 594] on button "Next" at bounding box center [584, 603] width 212 height 52
click at [595, 604] on icon at bounding box center [599, 603] width 20 height 7
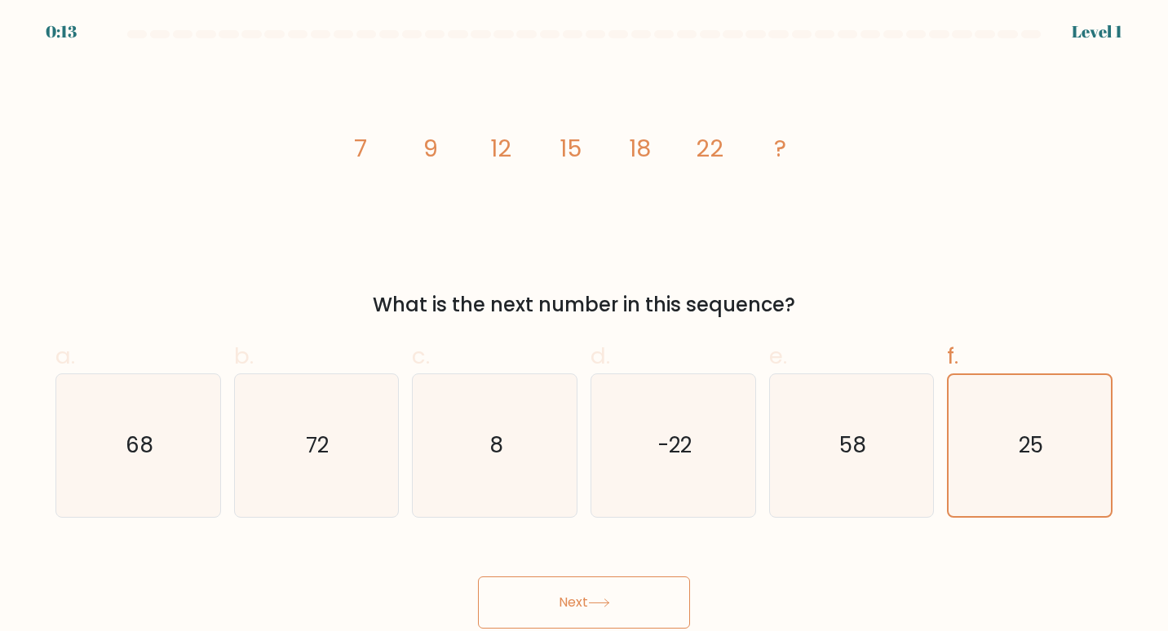
click at [602, 604] on icon at bounding box center [599, 603] width 20 height 7
click at [604, 604] on icon at bounding box center [599, 603] width 20 height 7
click at [532, 605] on button "Next" at bounding box center [584, 603] width 212 height 52
click at [532, 604] on button "Next" at bounding box center [584, 603] width 212 height 52
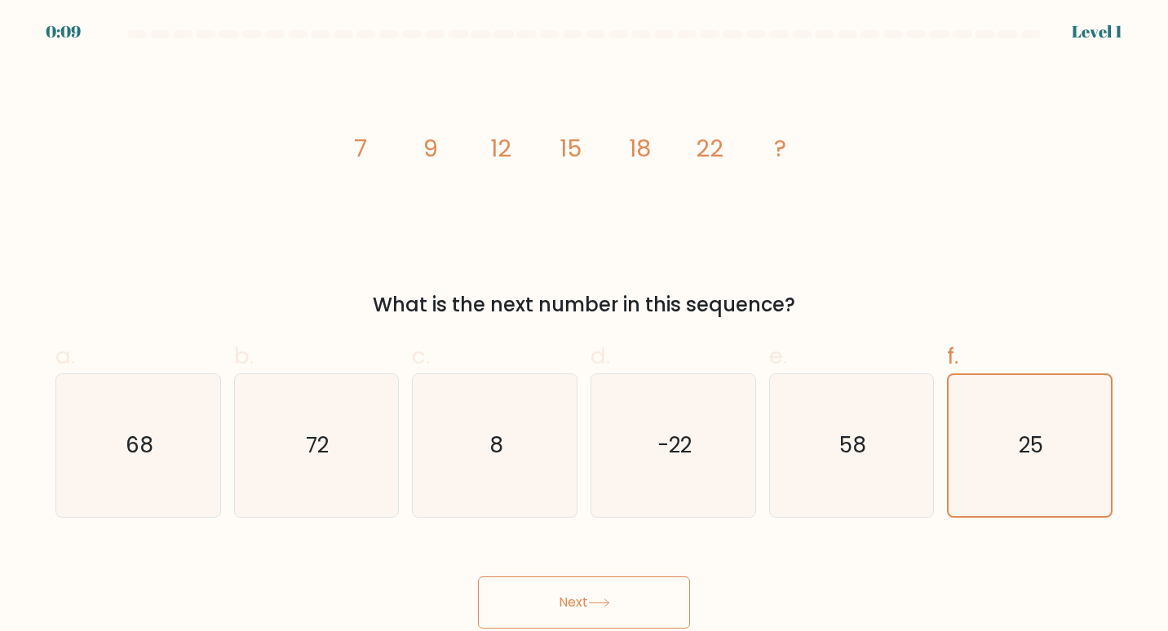
click at [532, 604] on button "Next" at bounding box center [584, 603] width 212 height 52
click at [535, 605] on button "Next" at bounding box center [584, 603] width 212 height 52
click at [526, 577] on button "Next" at bounding box center [584, 603] width 212 height 52
click at [570, 585] on button "Next" at bounding box center [584, 603] width 212 height 52
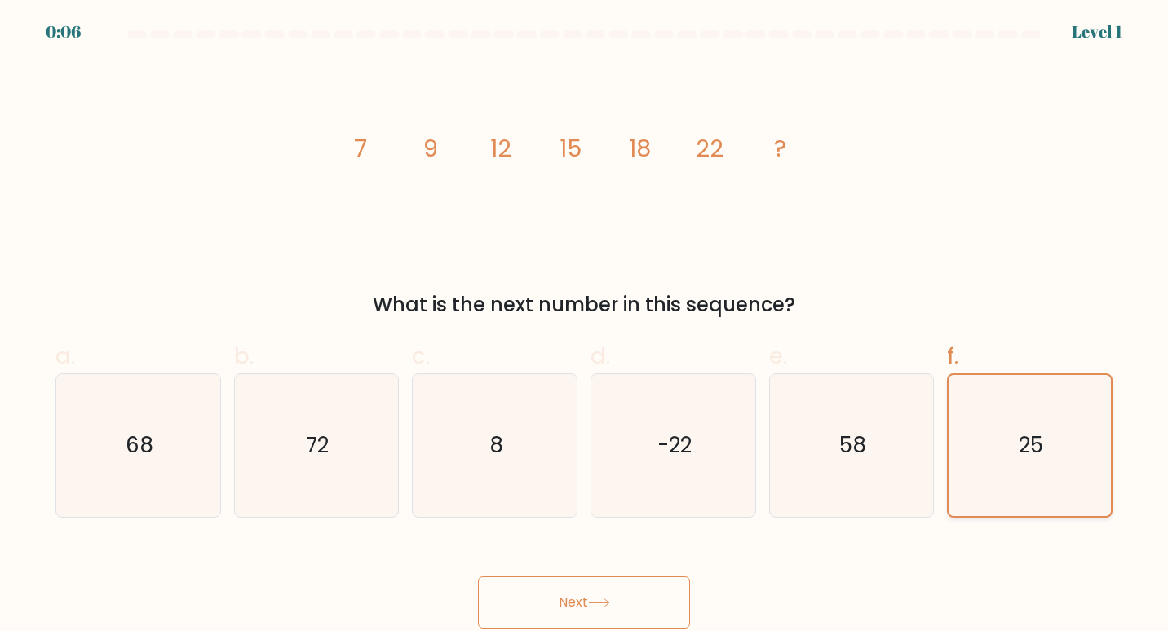
click at [1020, 422] on icon "25" at bounding box center [1030, 446] width 142 height 142
click at [585, 326] on input "f. 25" at bounding box center [584, 321] width 1 height 11
click at [644, 611] on button "Next" at bounding box center [584, 603] width 212 height 52
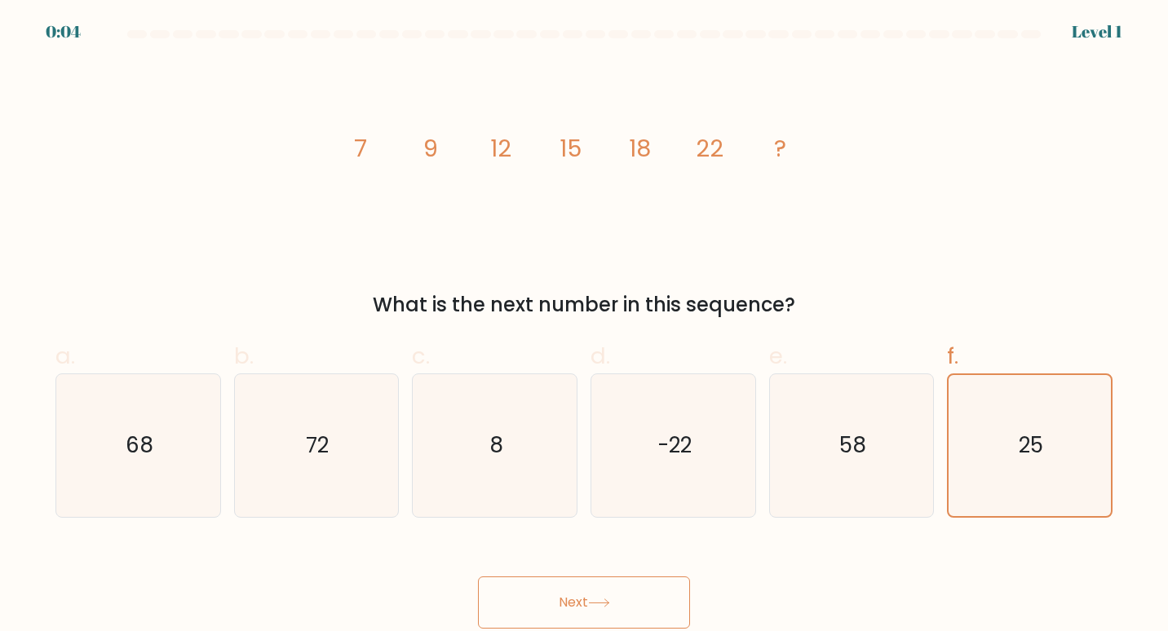
click at [644, 611] on button "Next" at bounding box center [584, 603] width 212 height 52
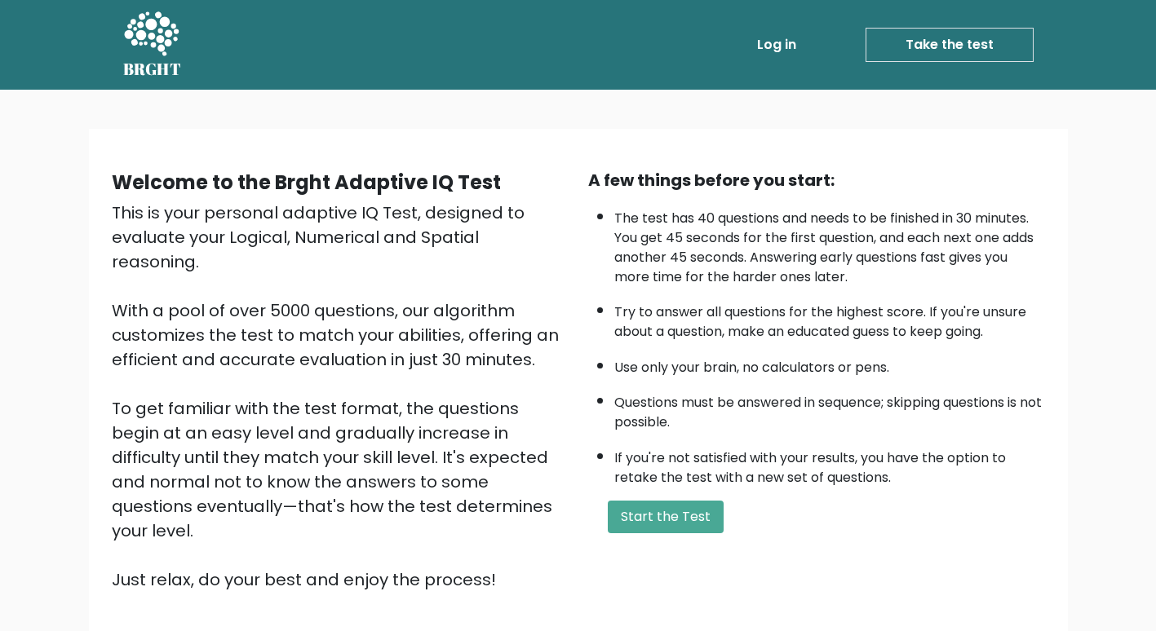
click at [911, 47] on link "Take the test" at bounding box center [950, 45] width 168 height 34
click at [642, 522] on button "Start the Test" at bounding box center [666, 517] width 116 height 33
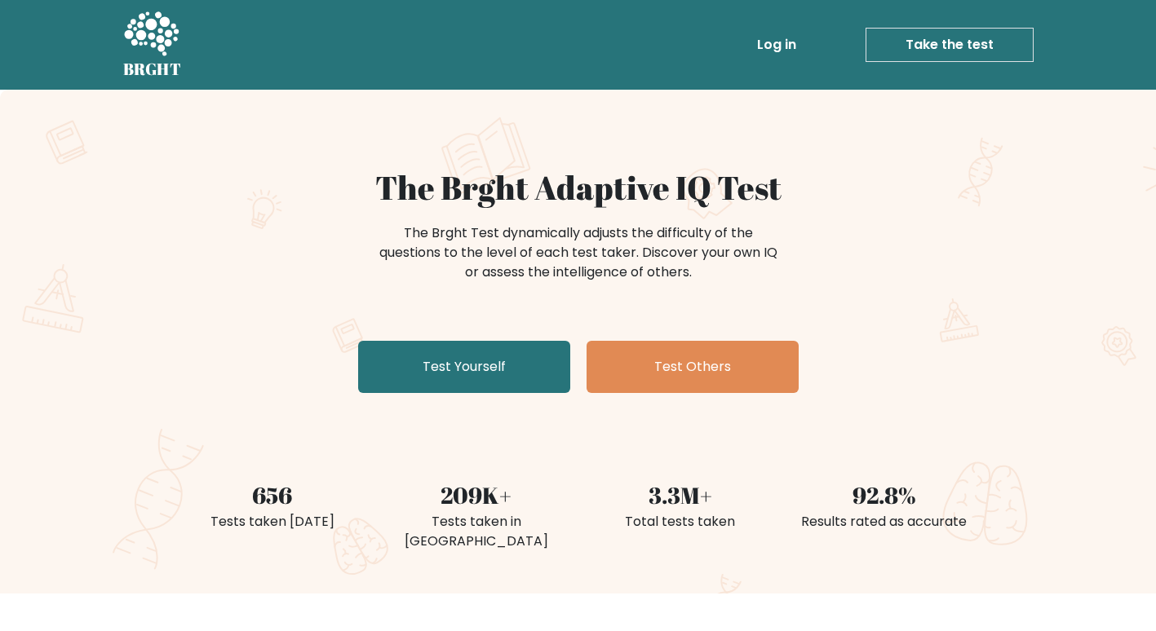
click at [782, 43] on link "Log in" at bounding box center [777, 45] width 52 height 33
